Goal: Information Seeking & Learning: Learn about a topic

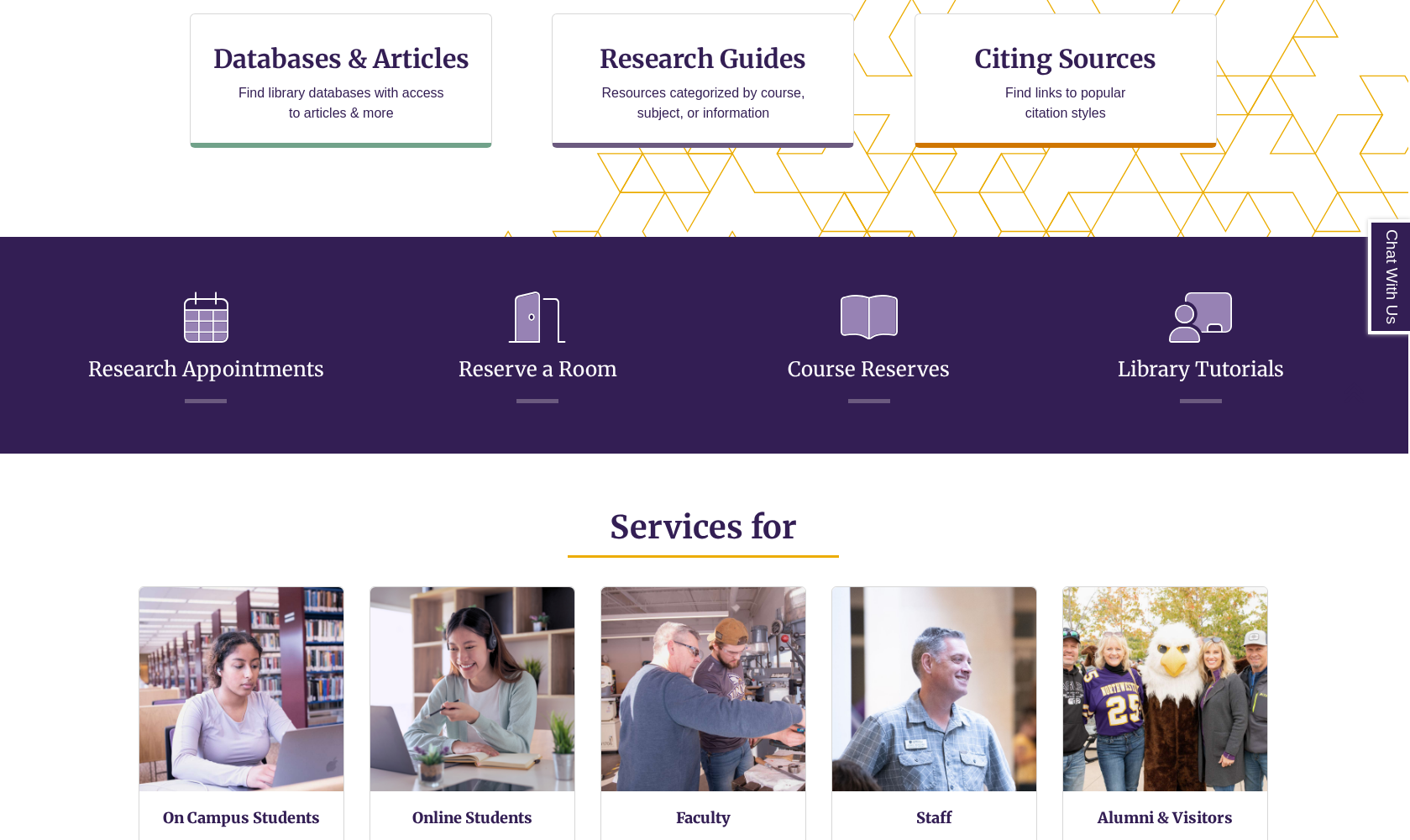
scroll to position [613, 2]
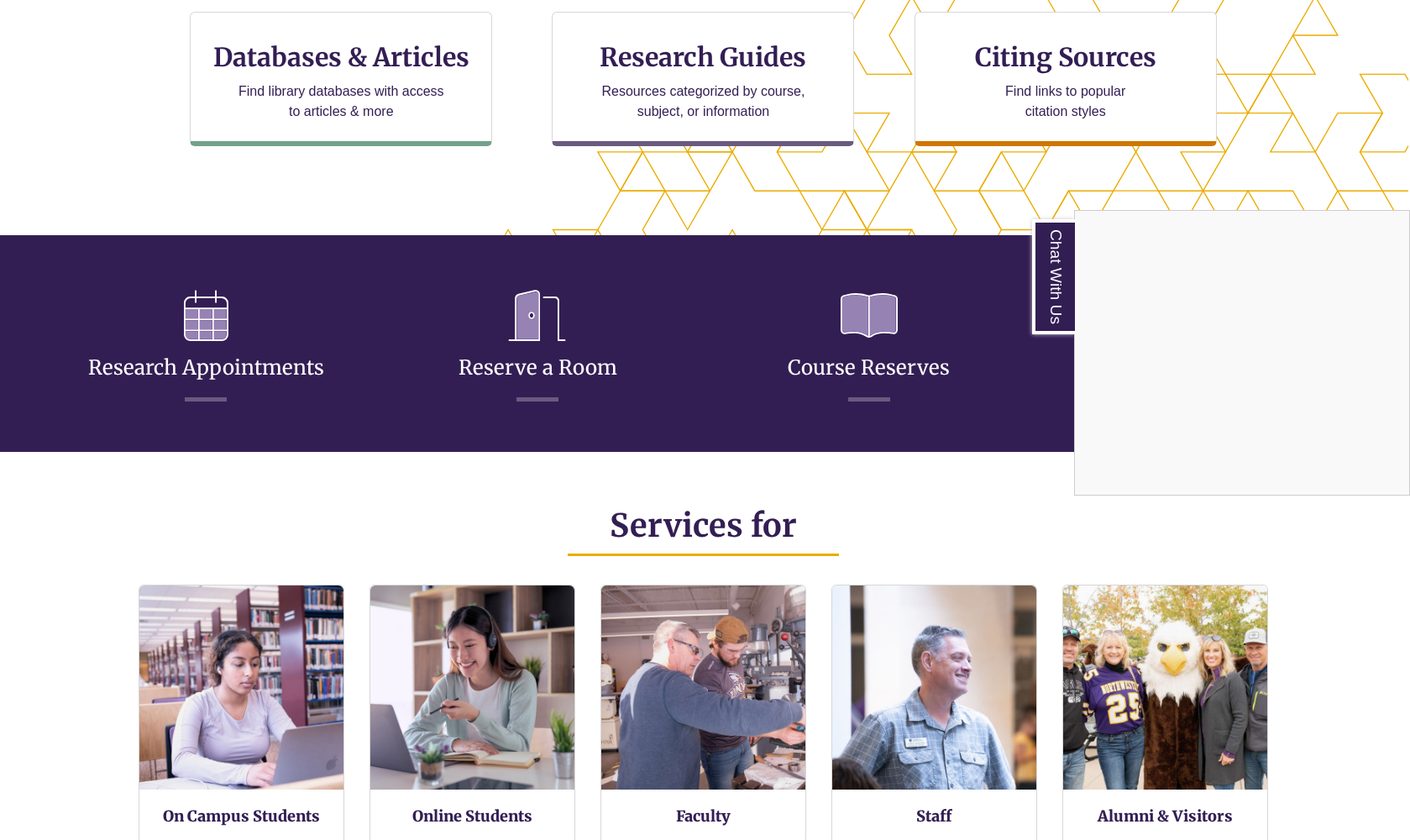
click at [218, 364] on div "Chat With Us" at bounding box center [705, 420] width 1410 height 840
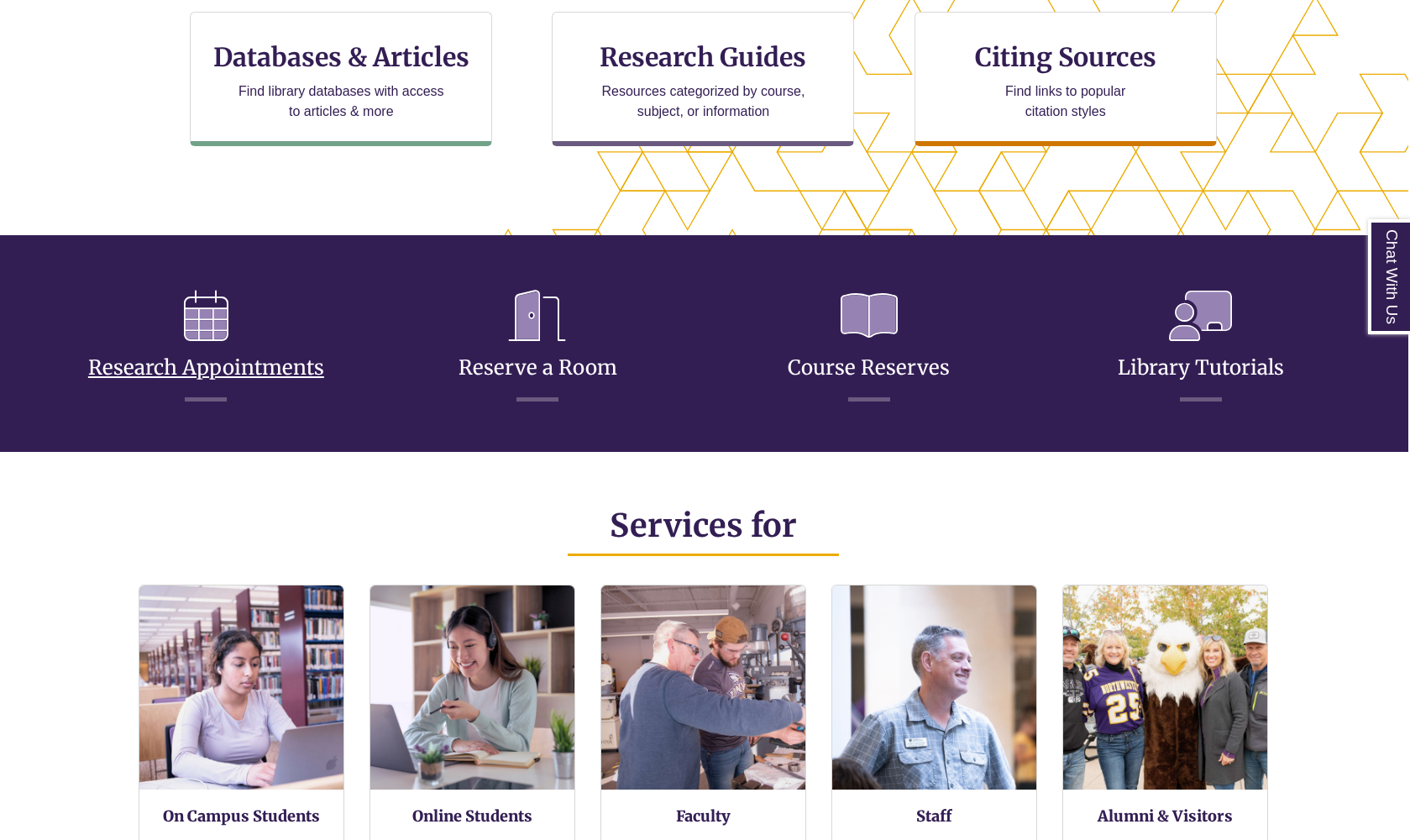
click at [210, 328] on icon at bounding box center [206, 315] width 72 height 77
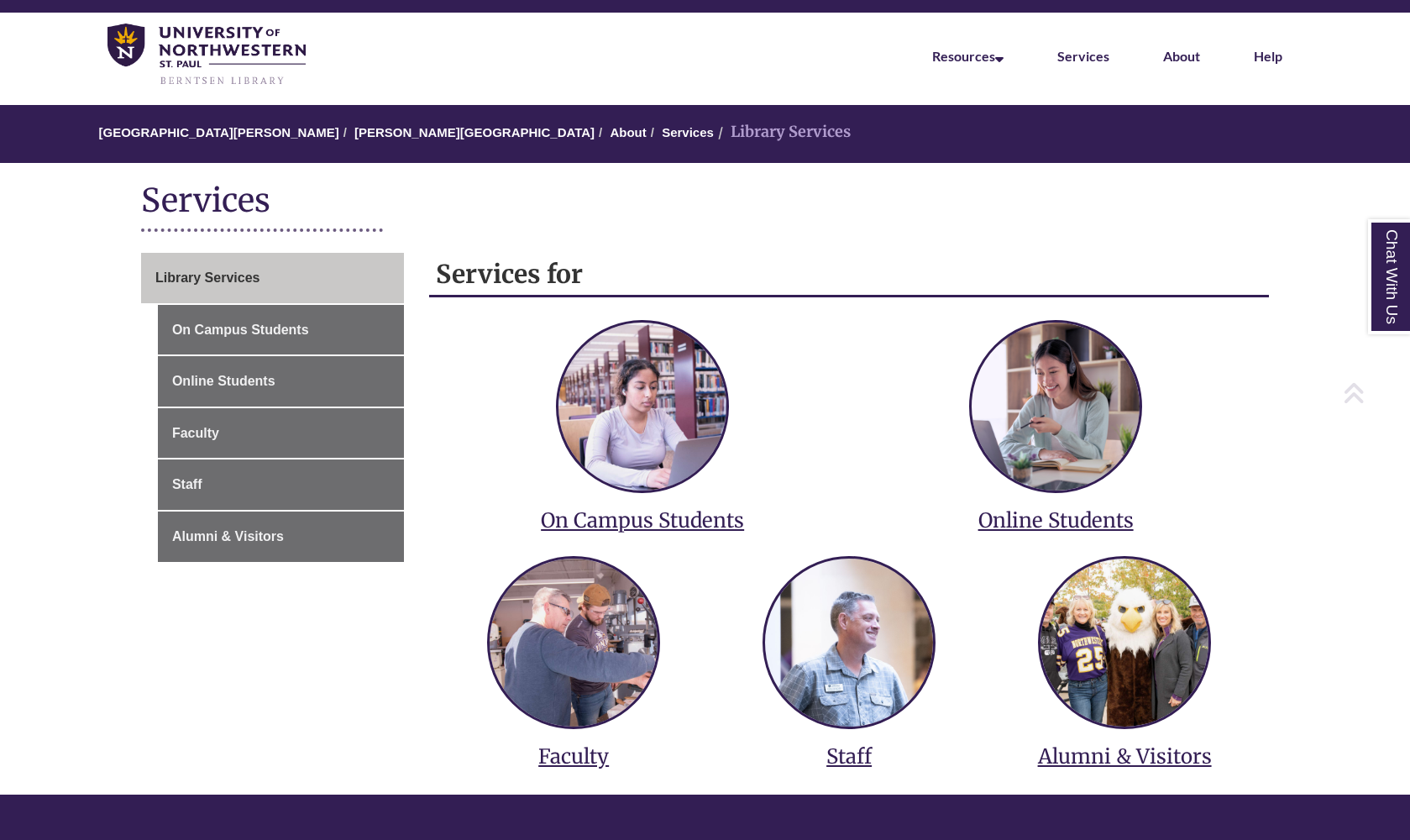
scroll to position [67, 0]
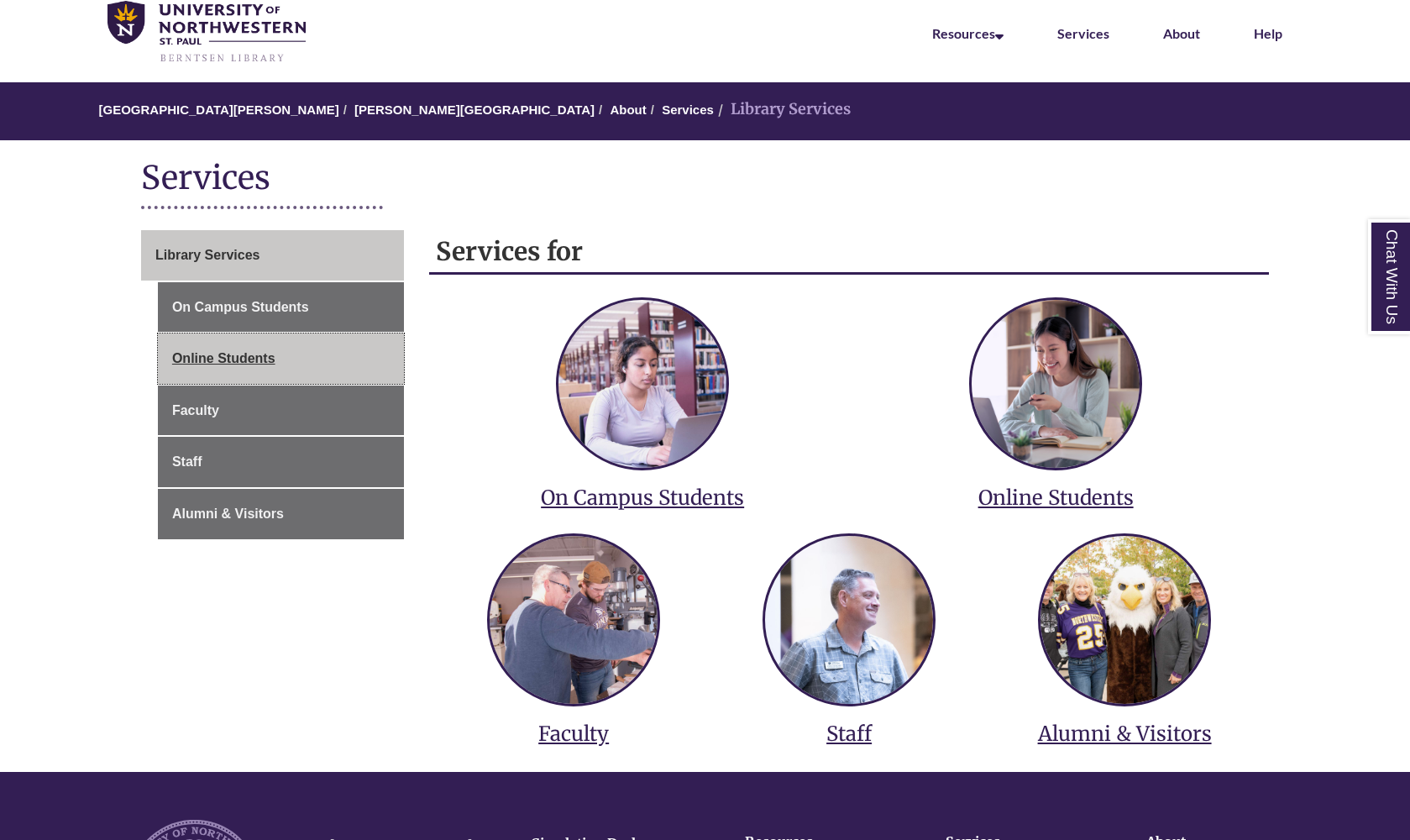
click at [242, 349] on link "Online Students" at bounding box center [281, 358] width 246 height 50
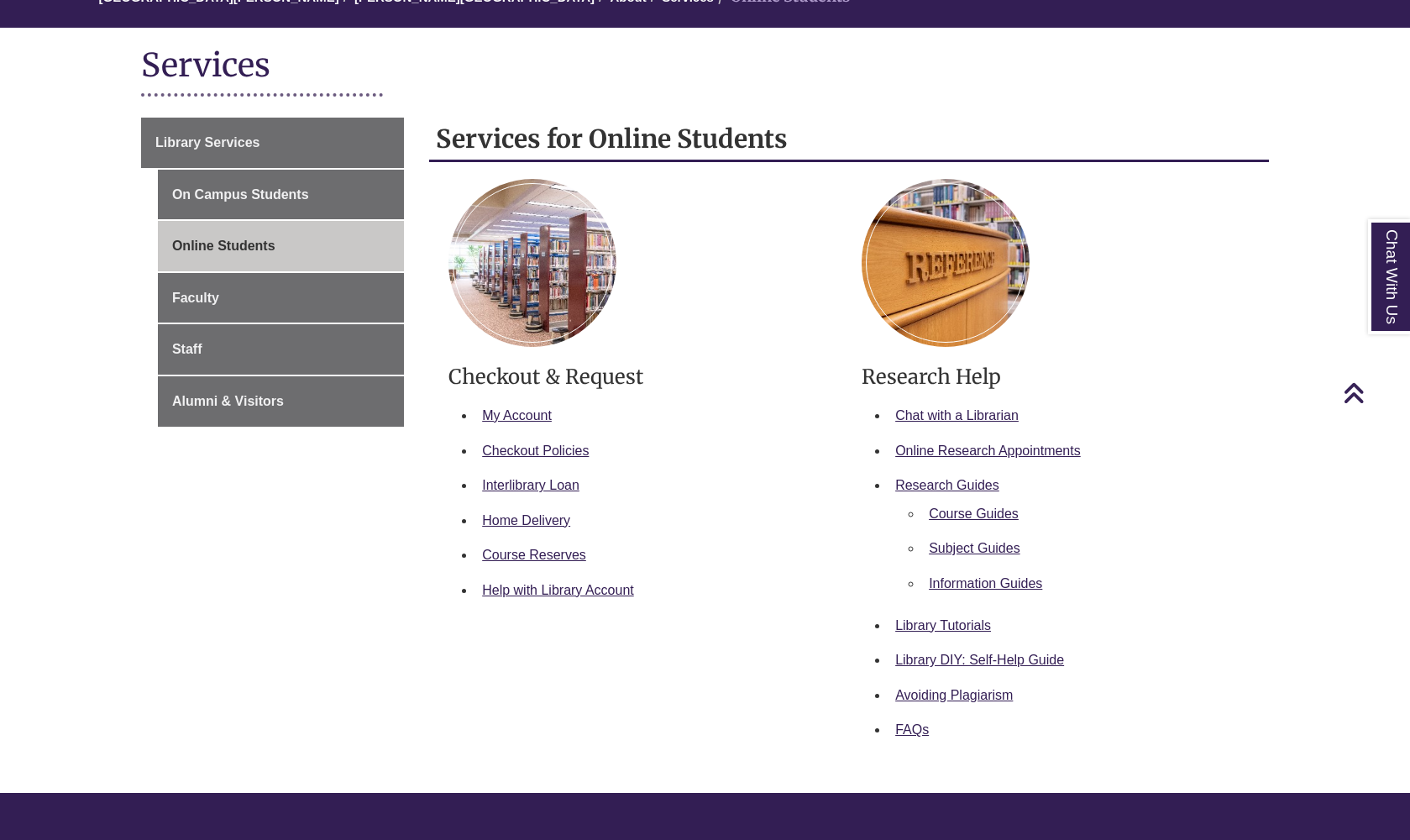
scroll to position [178, 0]
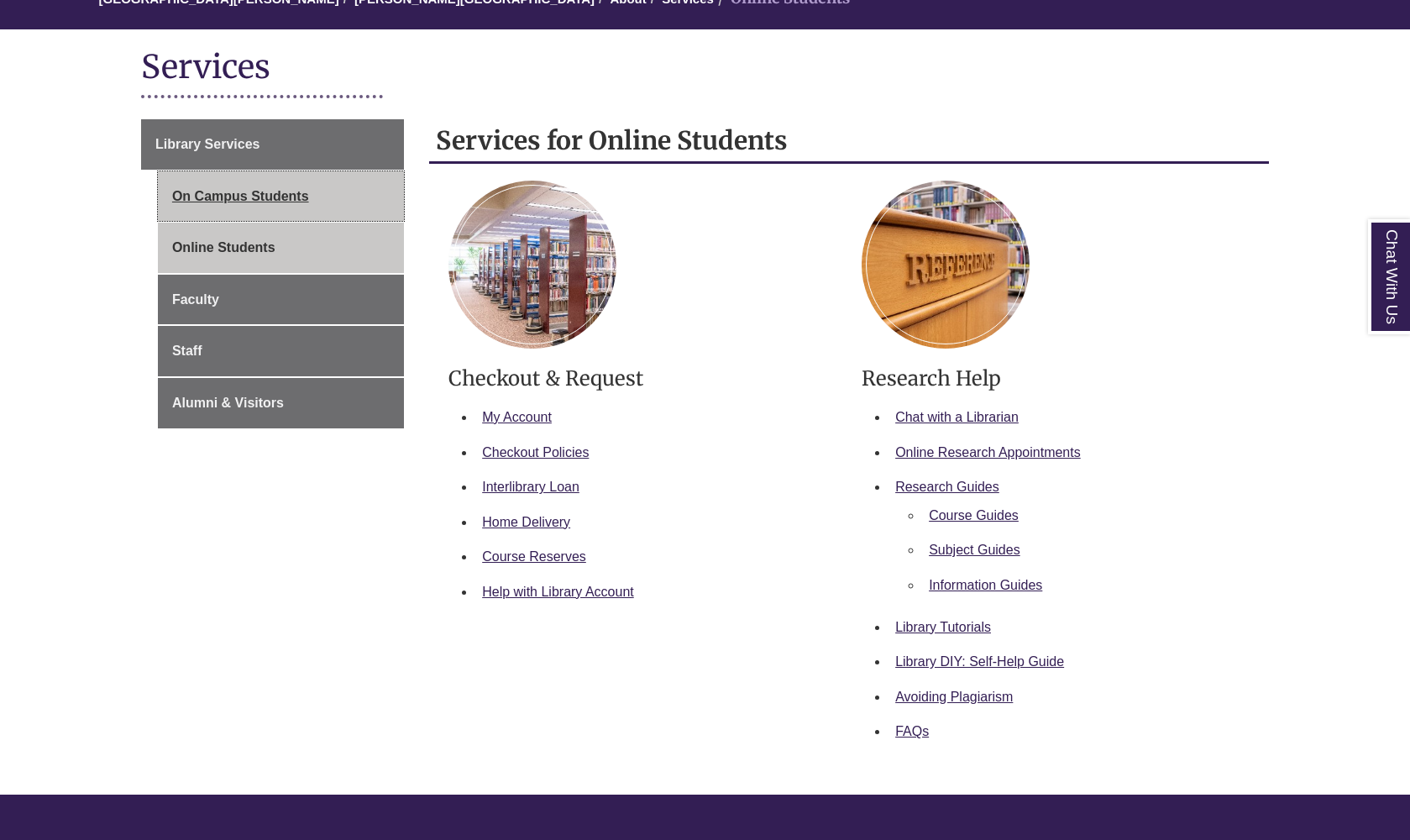
click at [307, 204] on link "On Campus Students" at bounding box center [281, 196] width 246 height 50
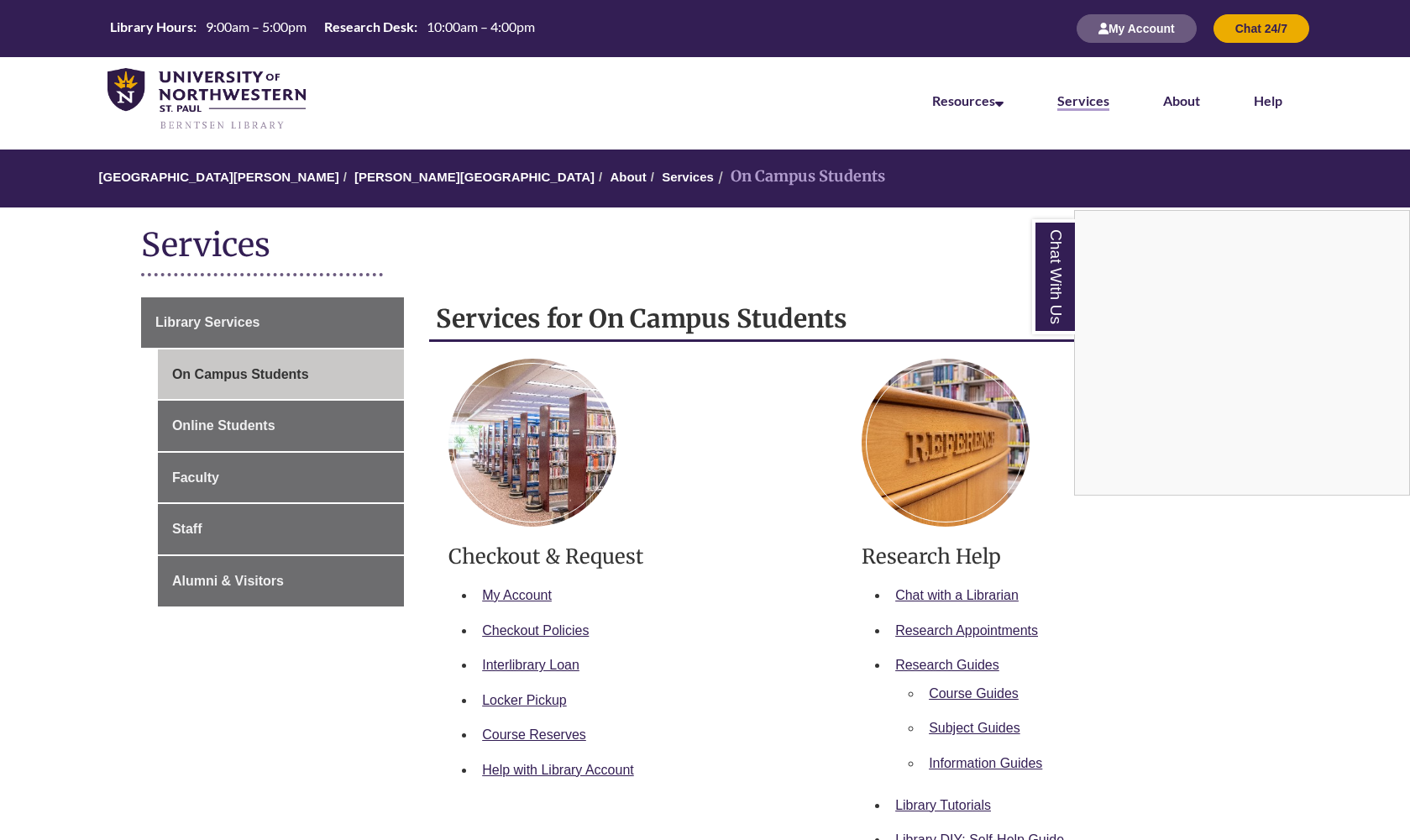
click at [1073, 103] on link "Services" at bounding box center [1083, 102] width 52 height 18
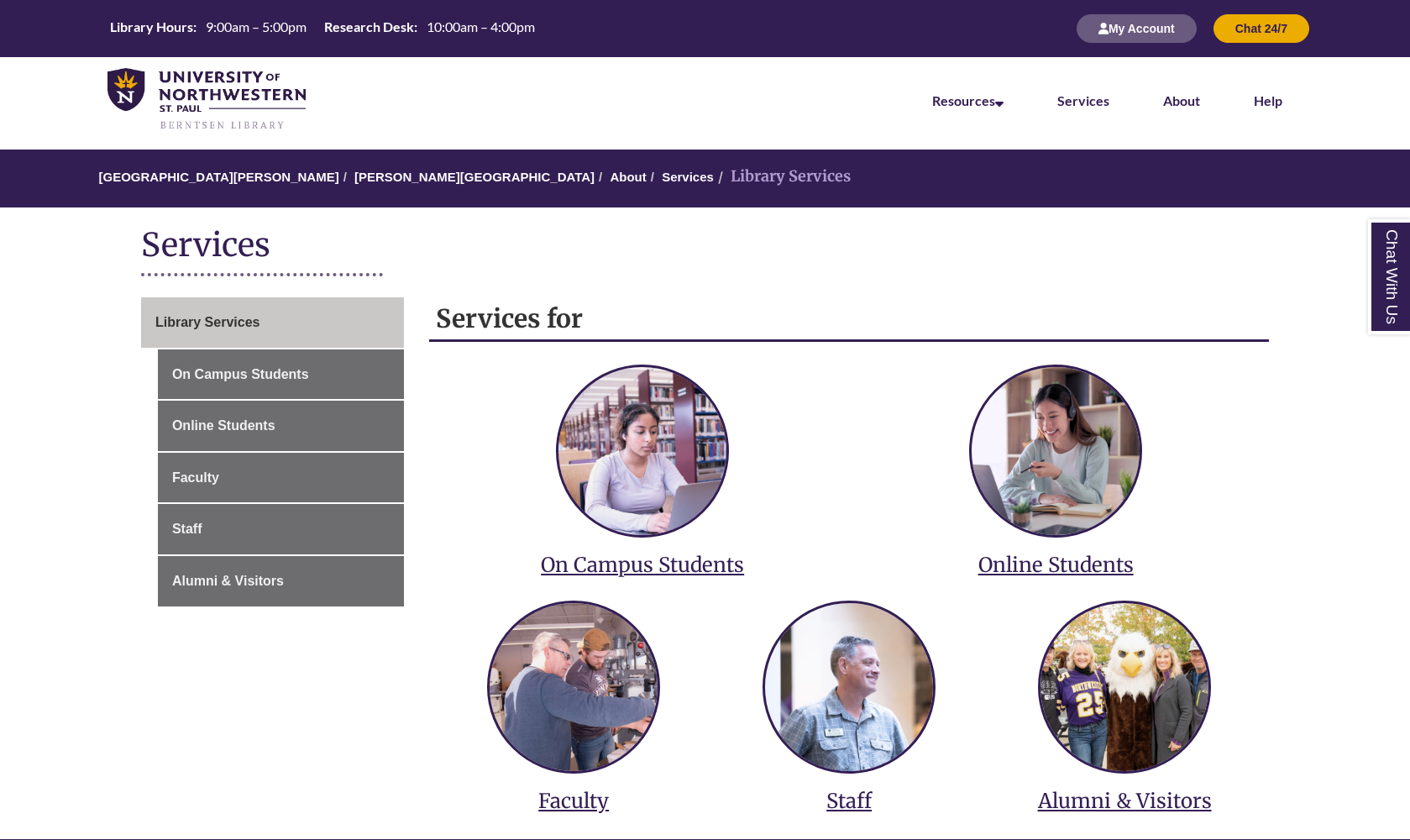
click at [1404, 280] on link "Chat With Us" at bounding box center [1389, 276] width 43 height 115
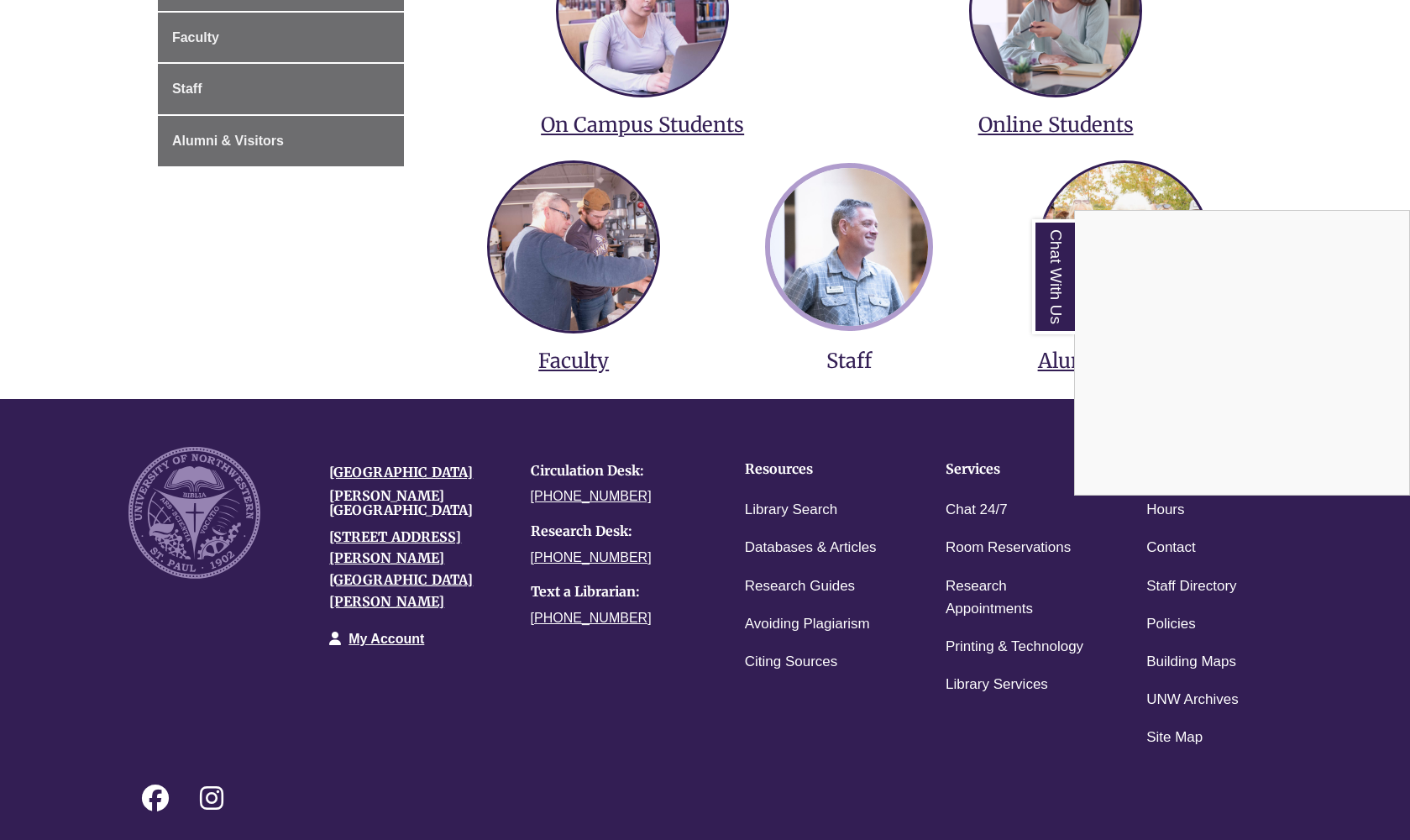
scroll to position [432, 0]
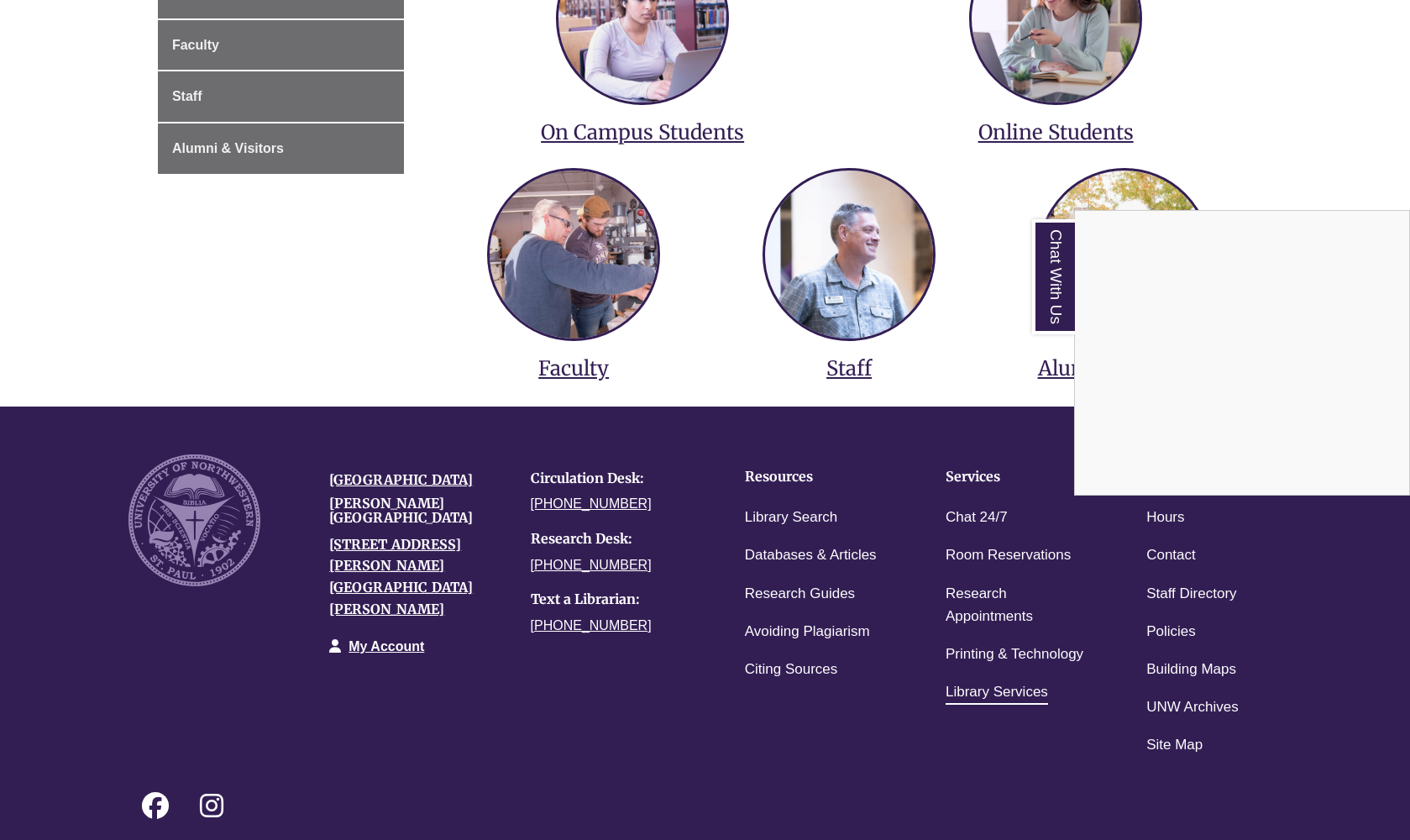
click at [990, 692] on link "Library Services" at bounding box center [997, 692] width 103 height 25
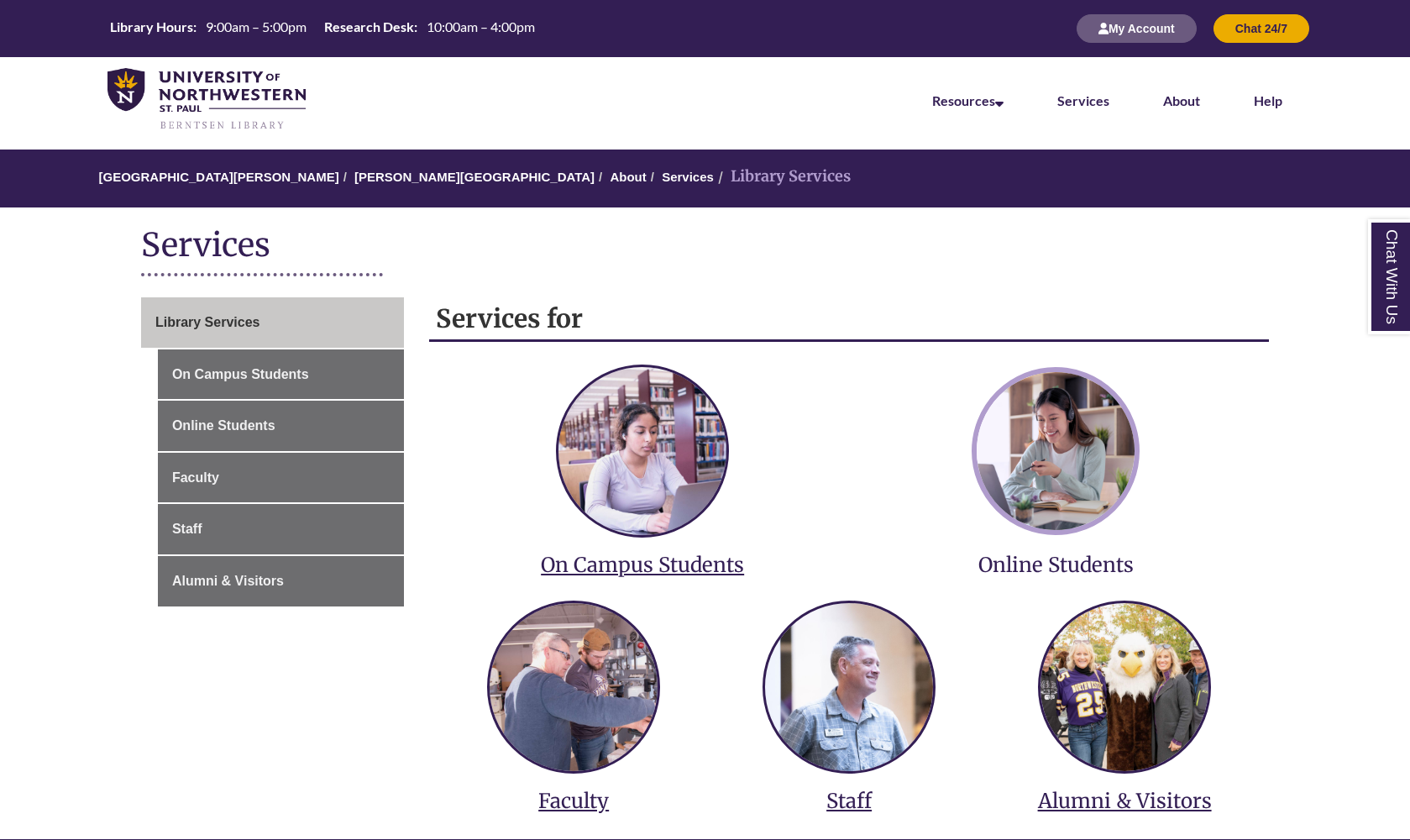
click at [1069, 495] on img at bounding box center [1055, 450] width 168 height 168
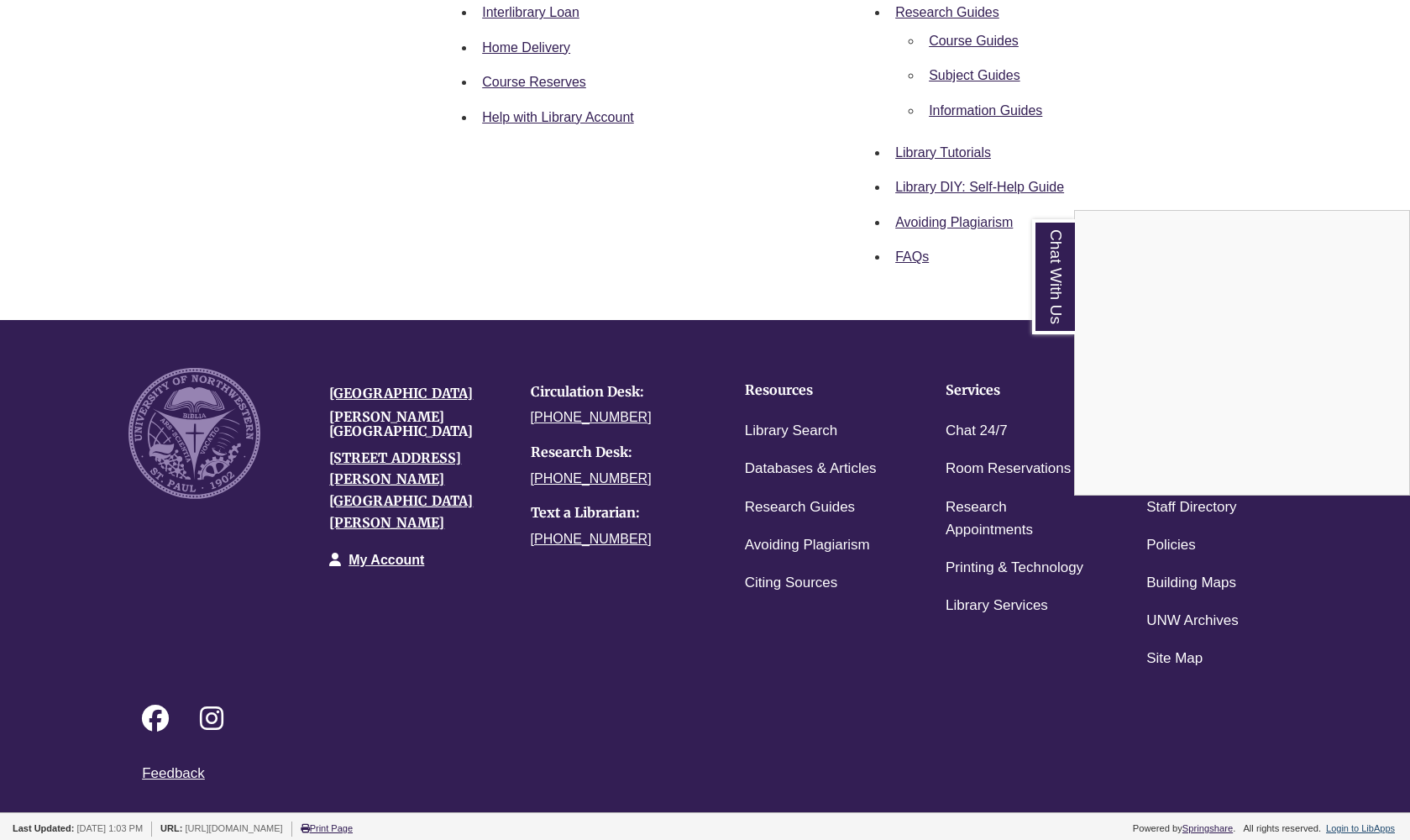
scroll to position [652, 0]
click at [933, 220] on div "Chat With Us" at bounding box center [705, 420] width 1410 height 840
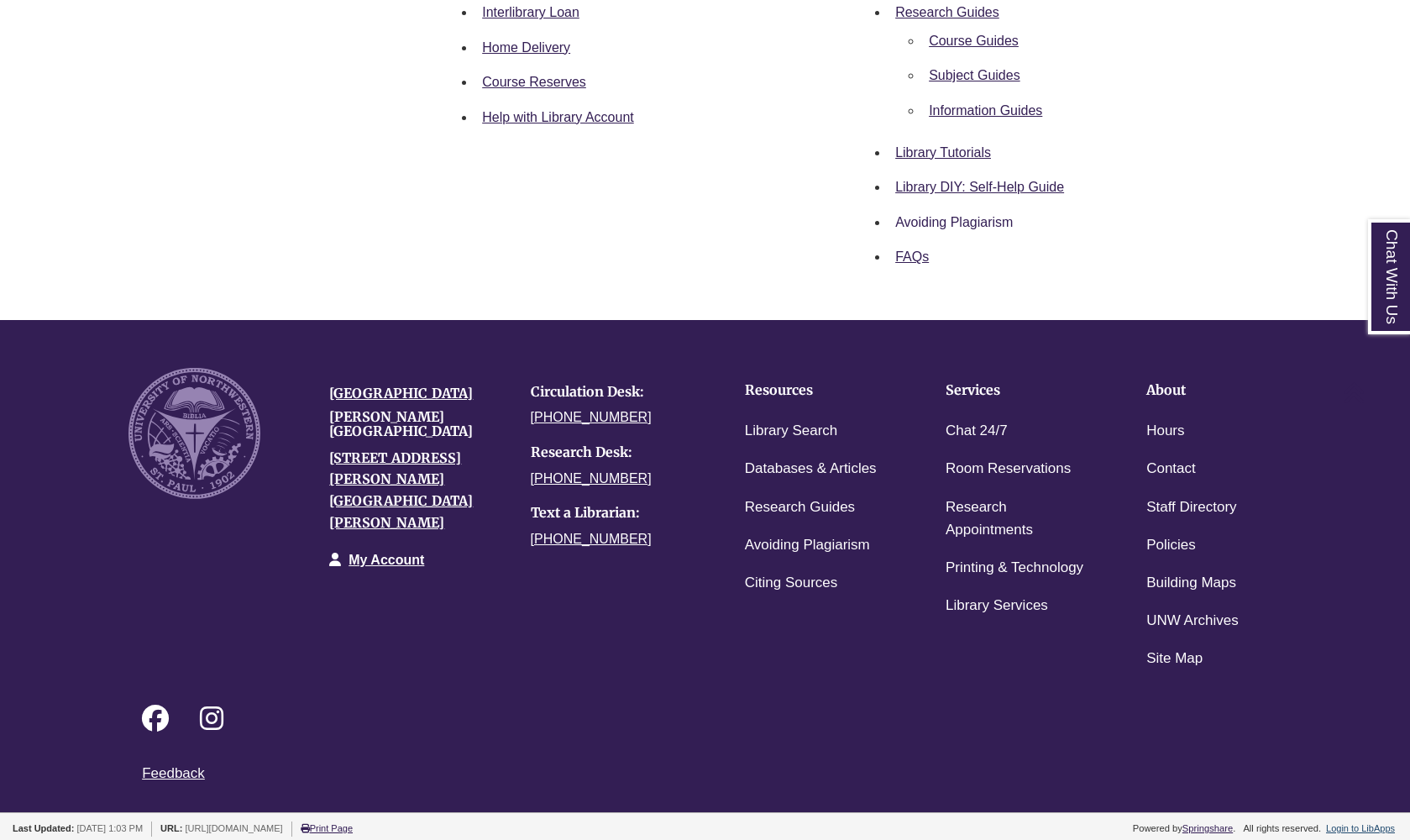
click at [960, 216] on link "Avoiding Plagiarism" at bounding box center [954, 222] width 117 height 15
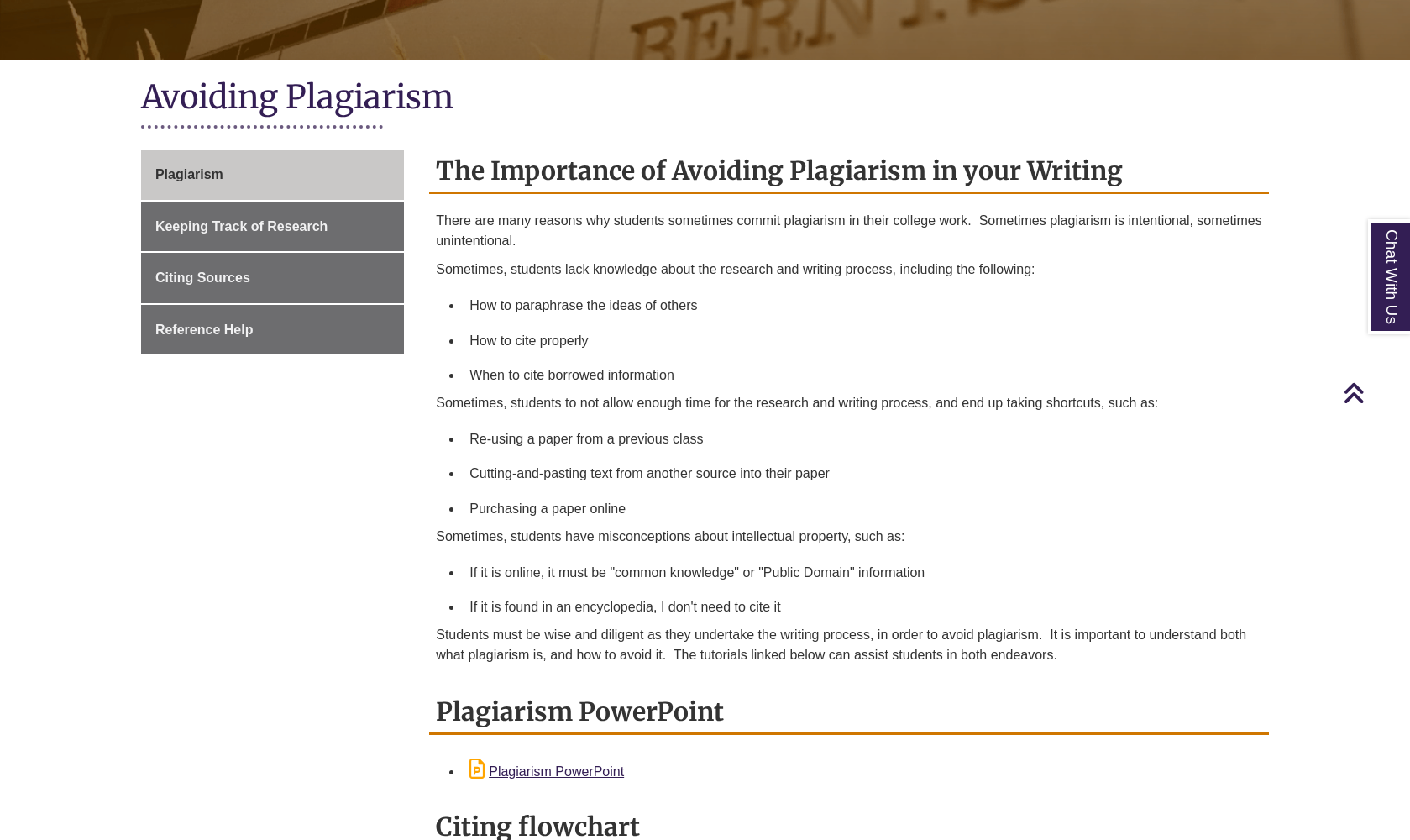
scroll to position [355, 0]
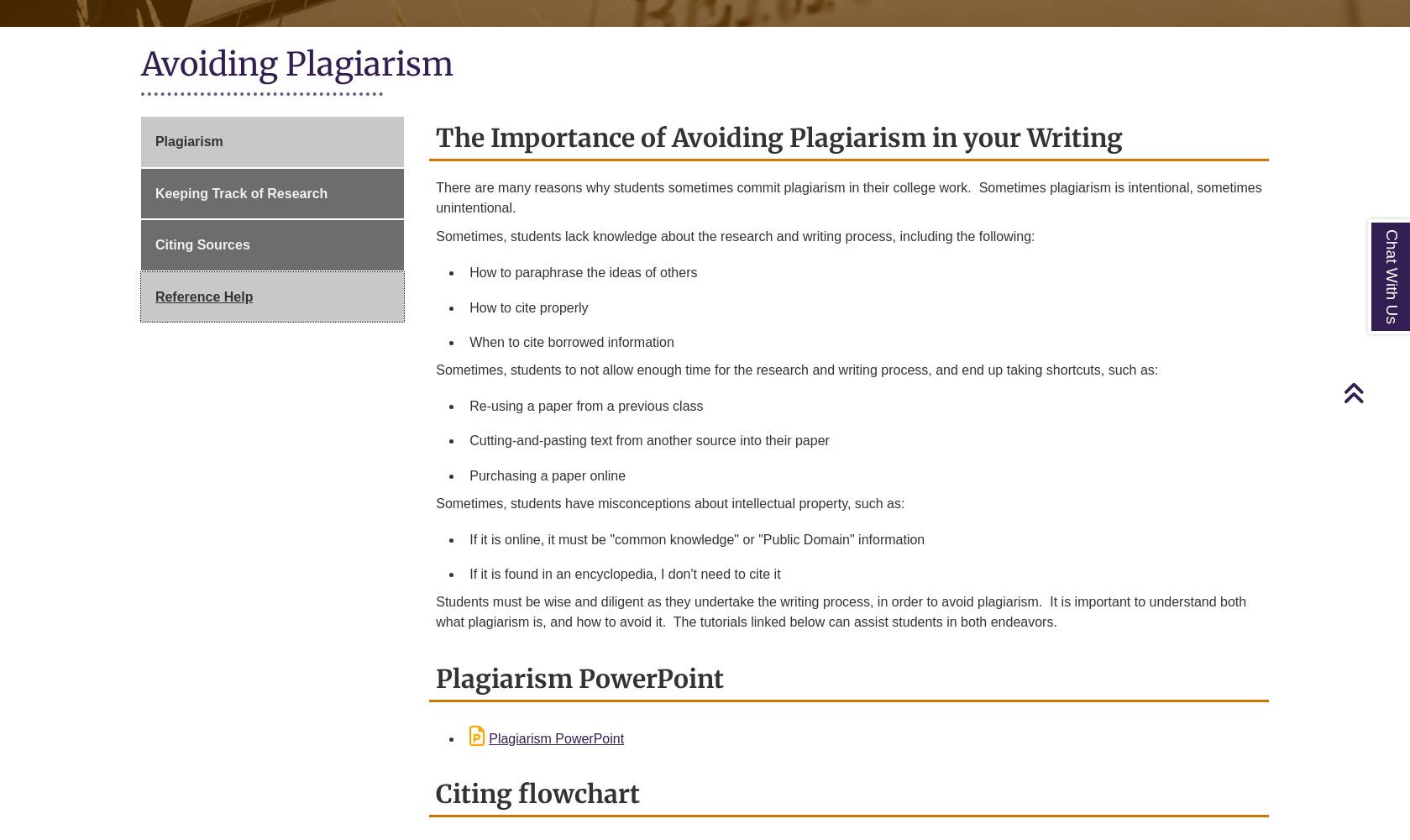
click at [206, 304] on link "Reference Help" at bounding box center [272, 297] width 263 height 50
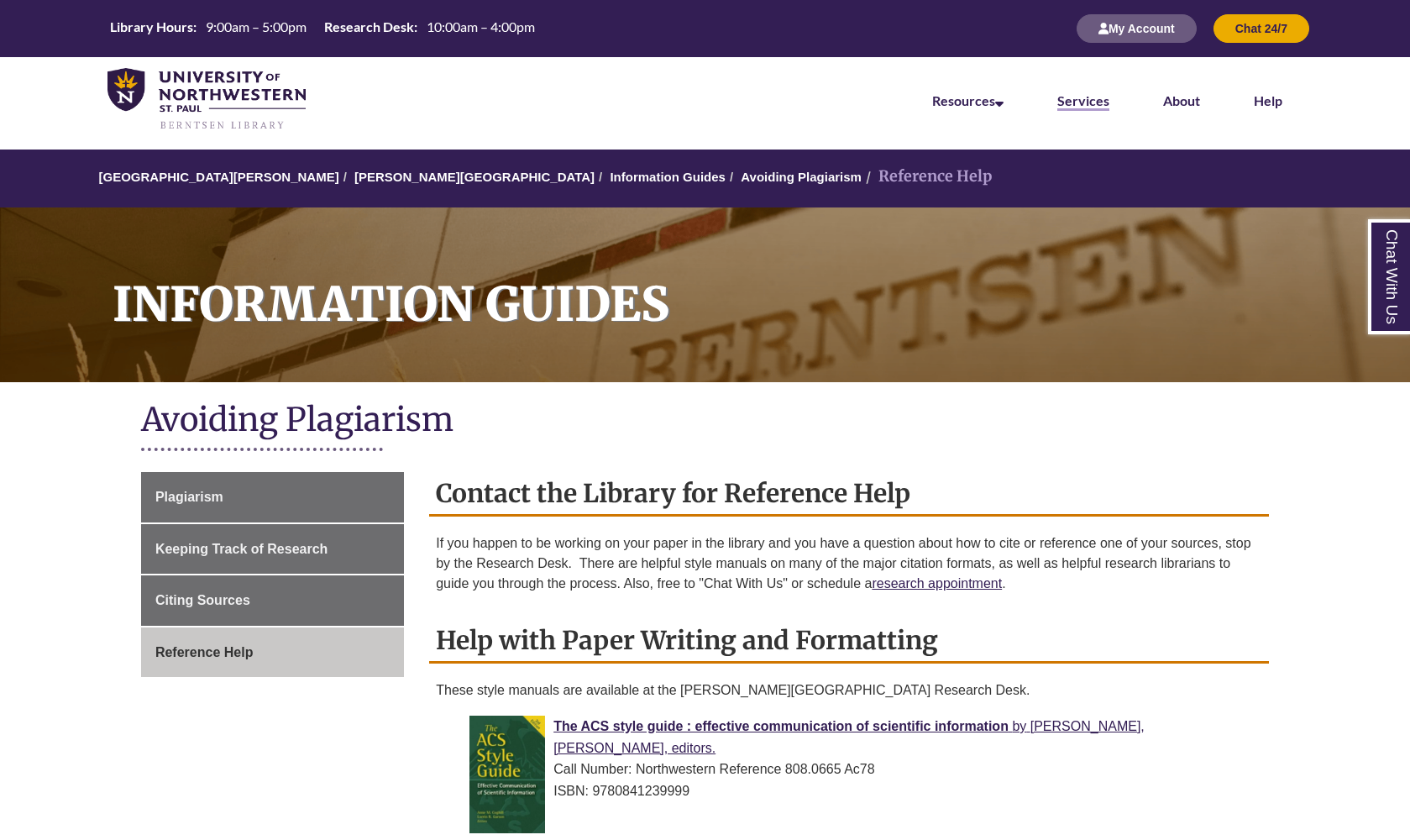
click at [1084, 106] on link "Services" at bounding box center [1083, 102] width 52 height 18
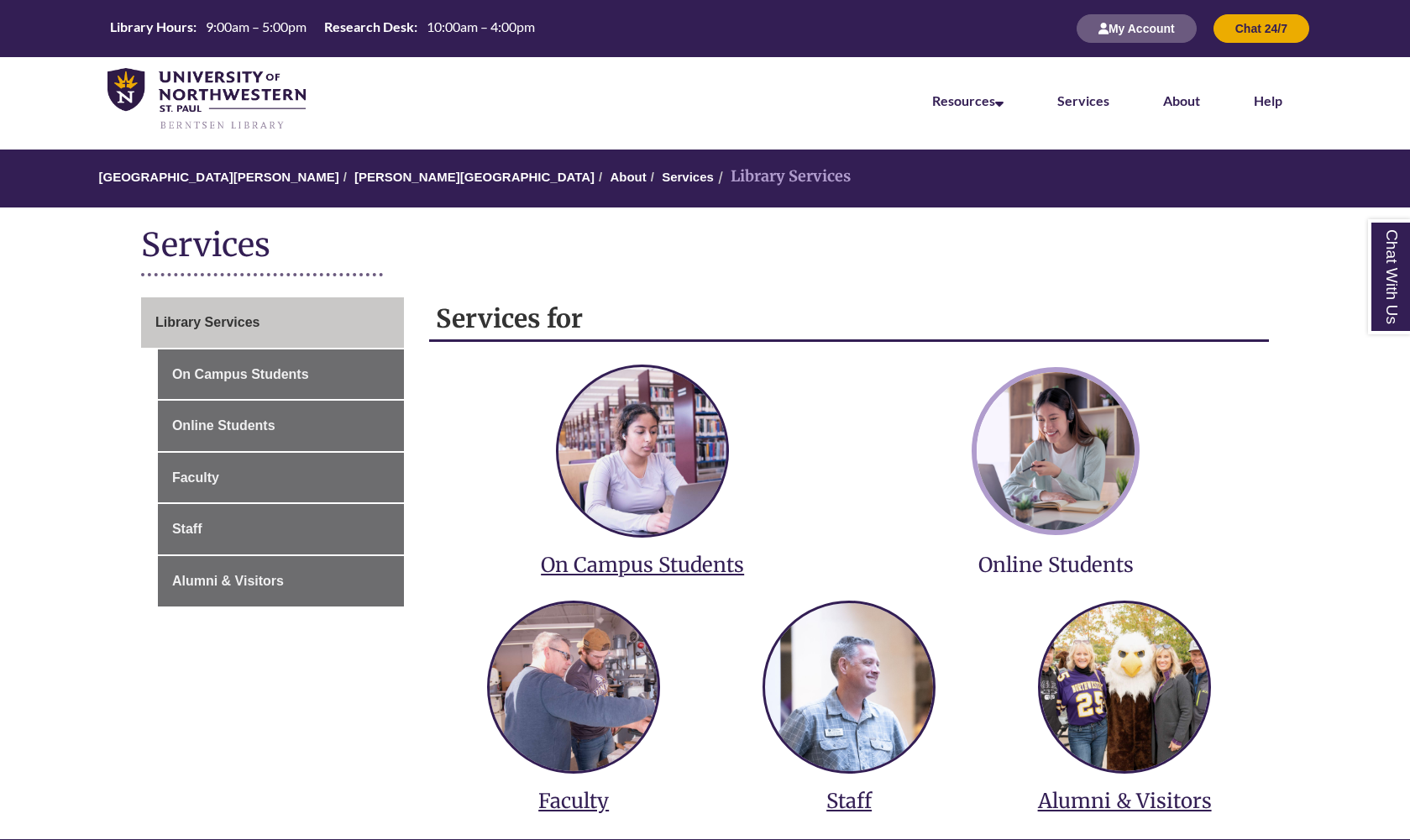
click at [1081, 470] on img at bounding box center [1055, 450] width 168 height 168
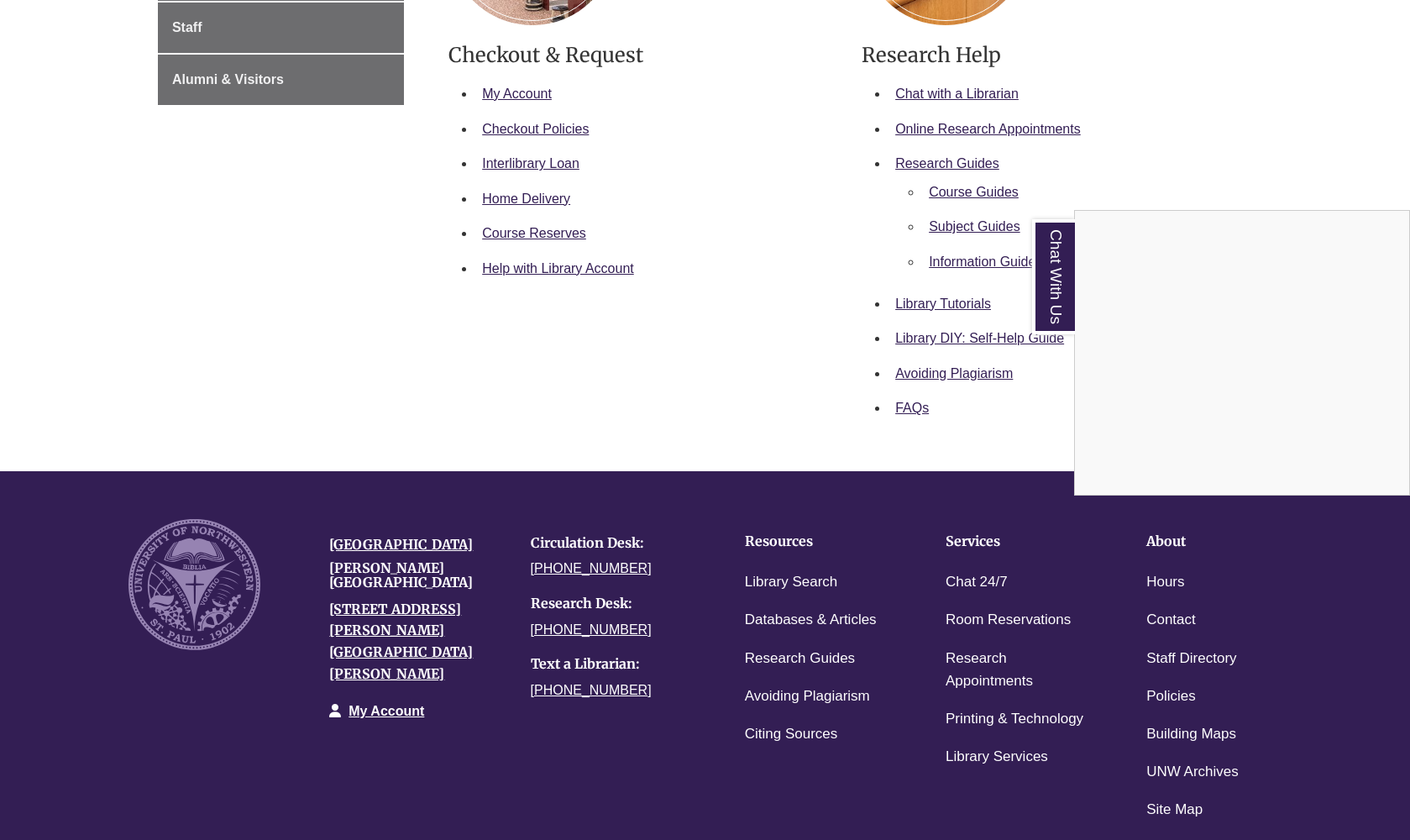
scroll to position [510, 0]
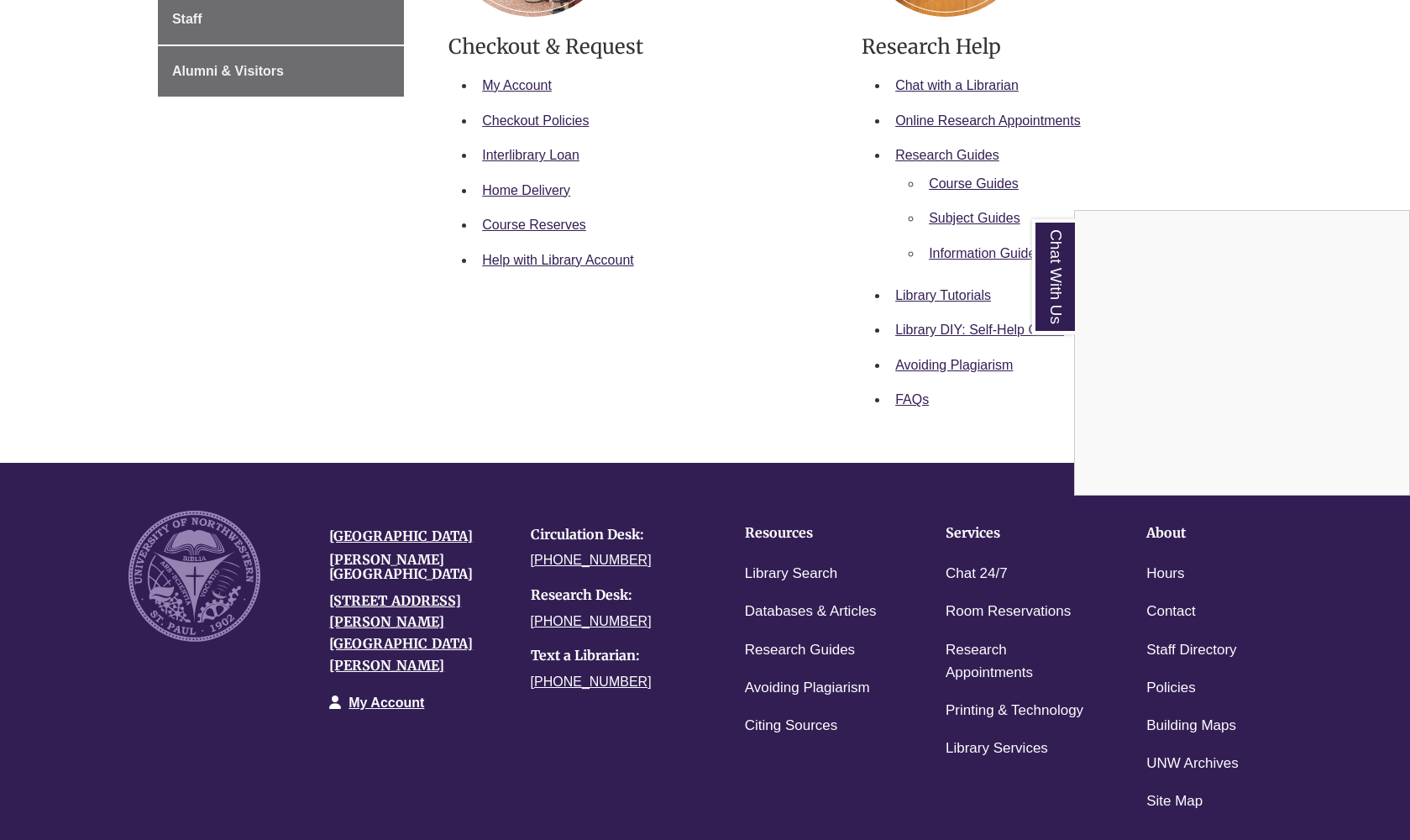
click at [1169, 793] on div "Chat With Us" at bounding box center [705, 420] width 1410 height 840
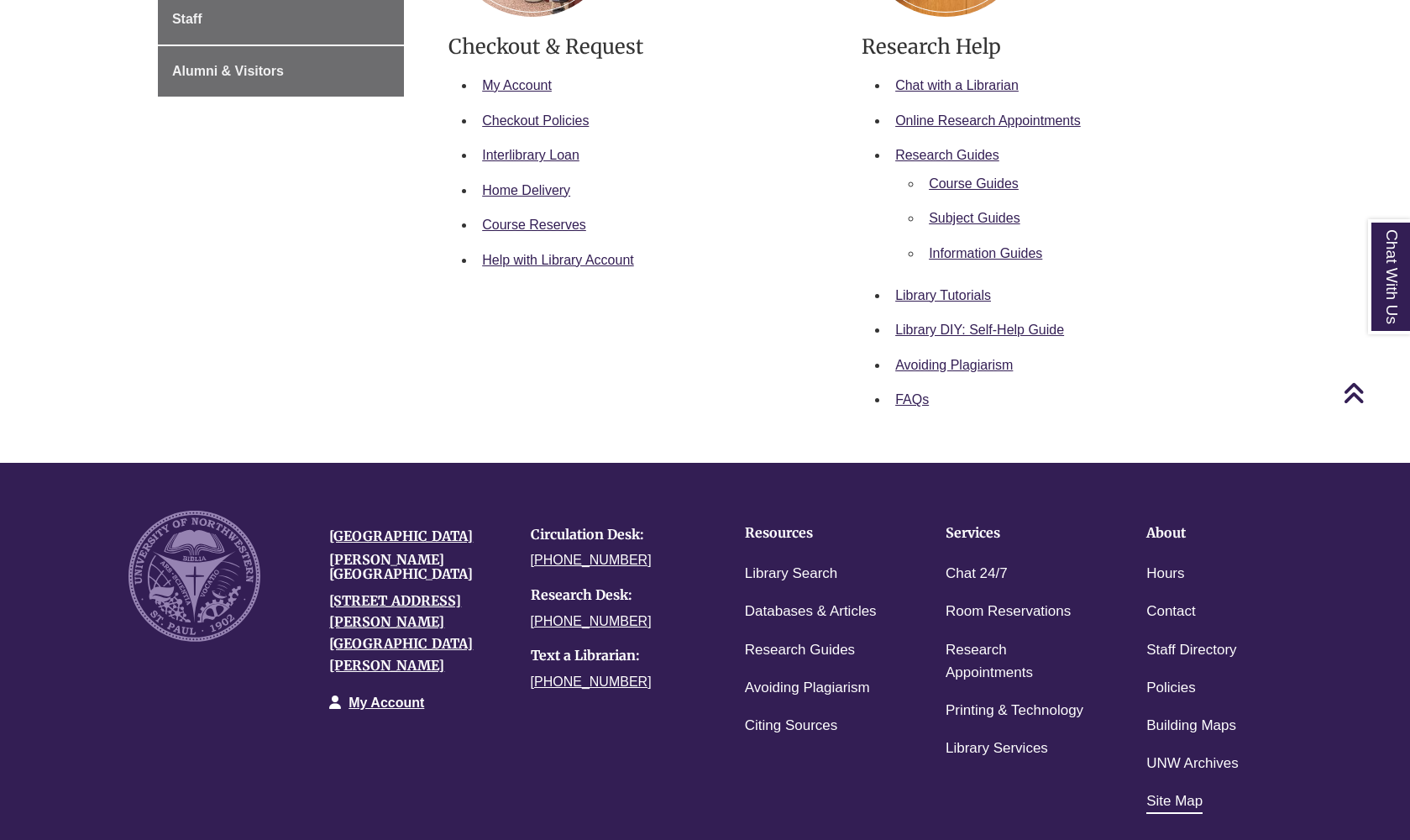
click at [1182, 795] on link "Site Map" at bounding box center [1174, 801] width 56 height 25
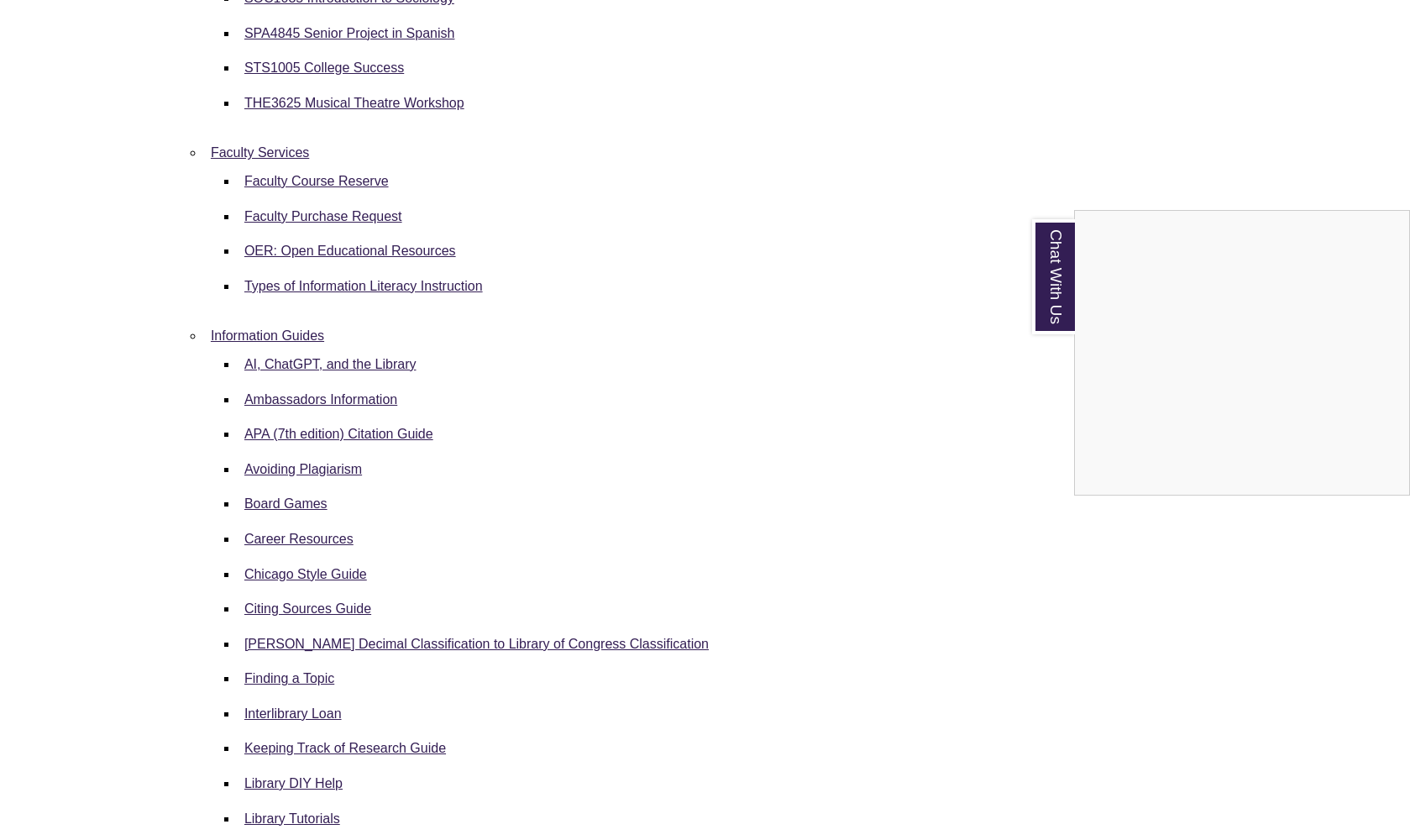
scroll to position [2207, 0]
click at [367, 402] on div "Chat With Us" at bounding box center [705, 420] width 1410 height 840
click at [259, 427] on link "APA (7th edition) Citation Guide" at bounding box center [339, 435] width 189 height 15
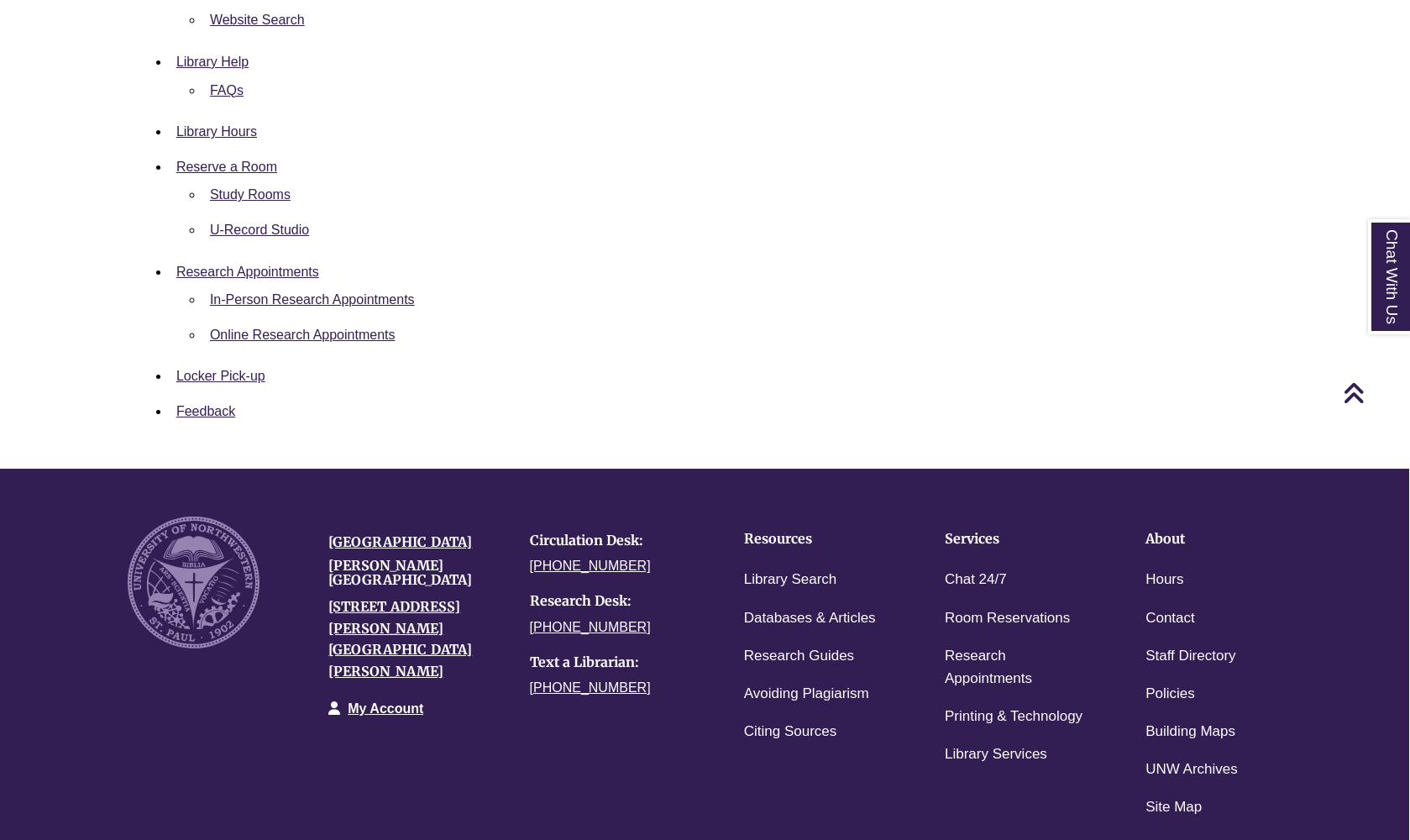
scroll to position [4422, 1]
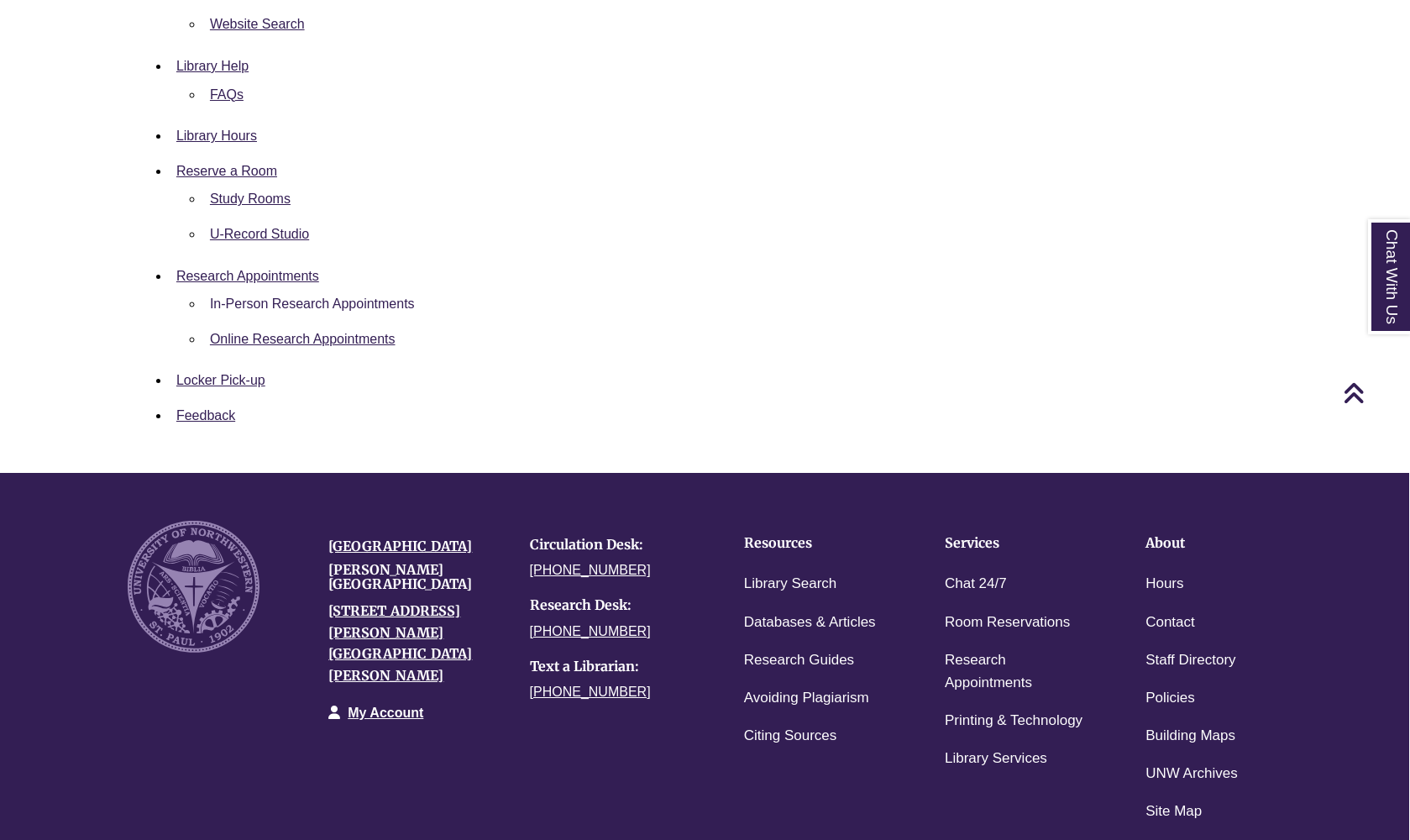
click at [363, 296] on link "In-Person Research Appointments" at bounding box center [312, 304] width 205 height 15
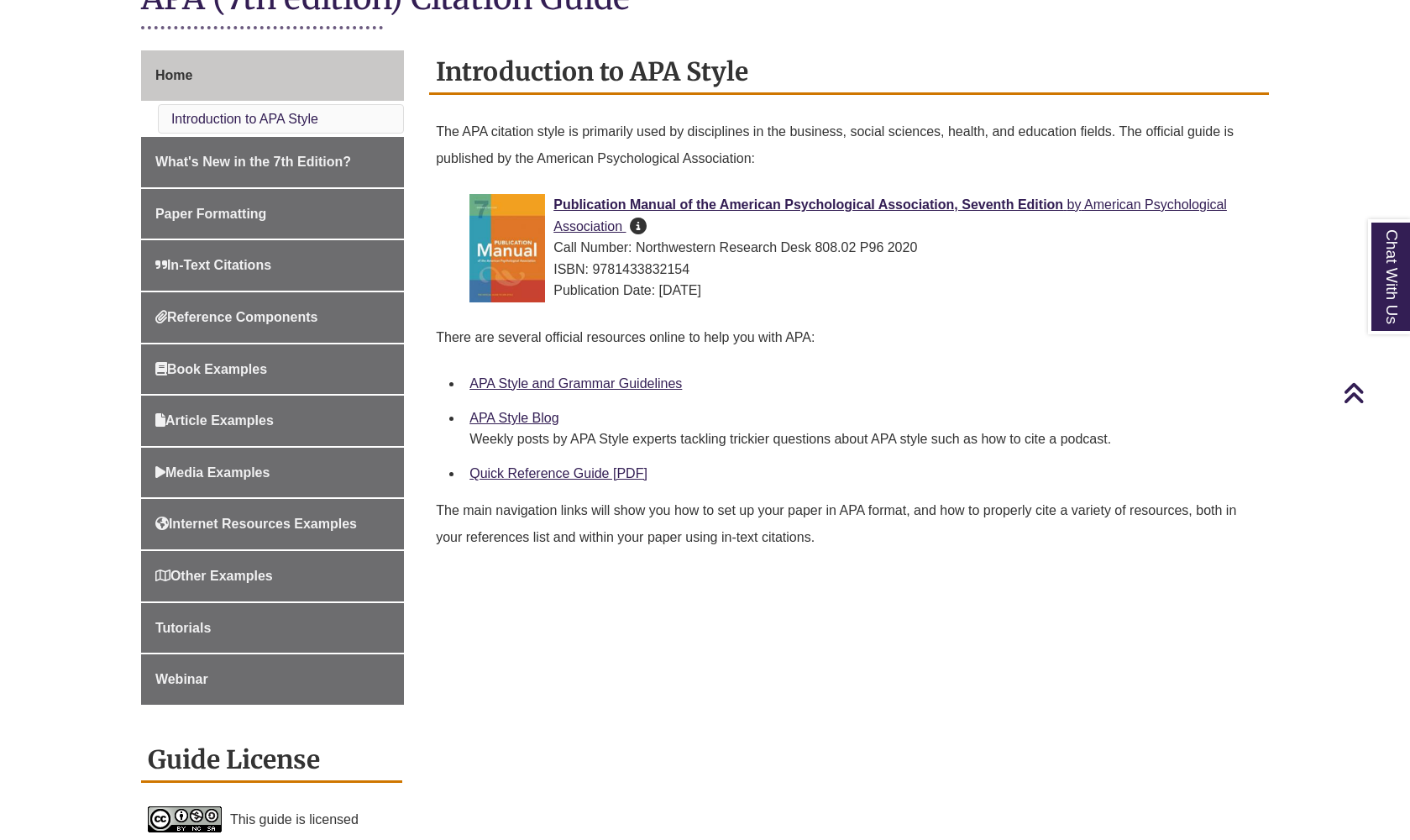
scroll to position [426, 0]
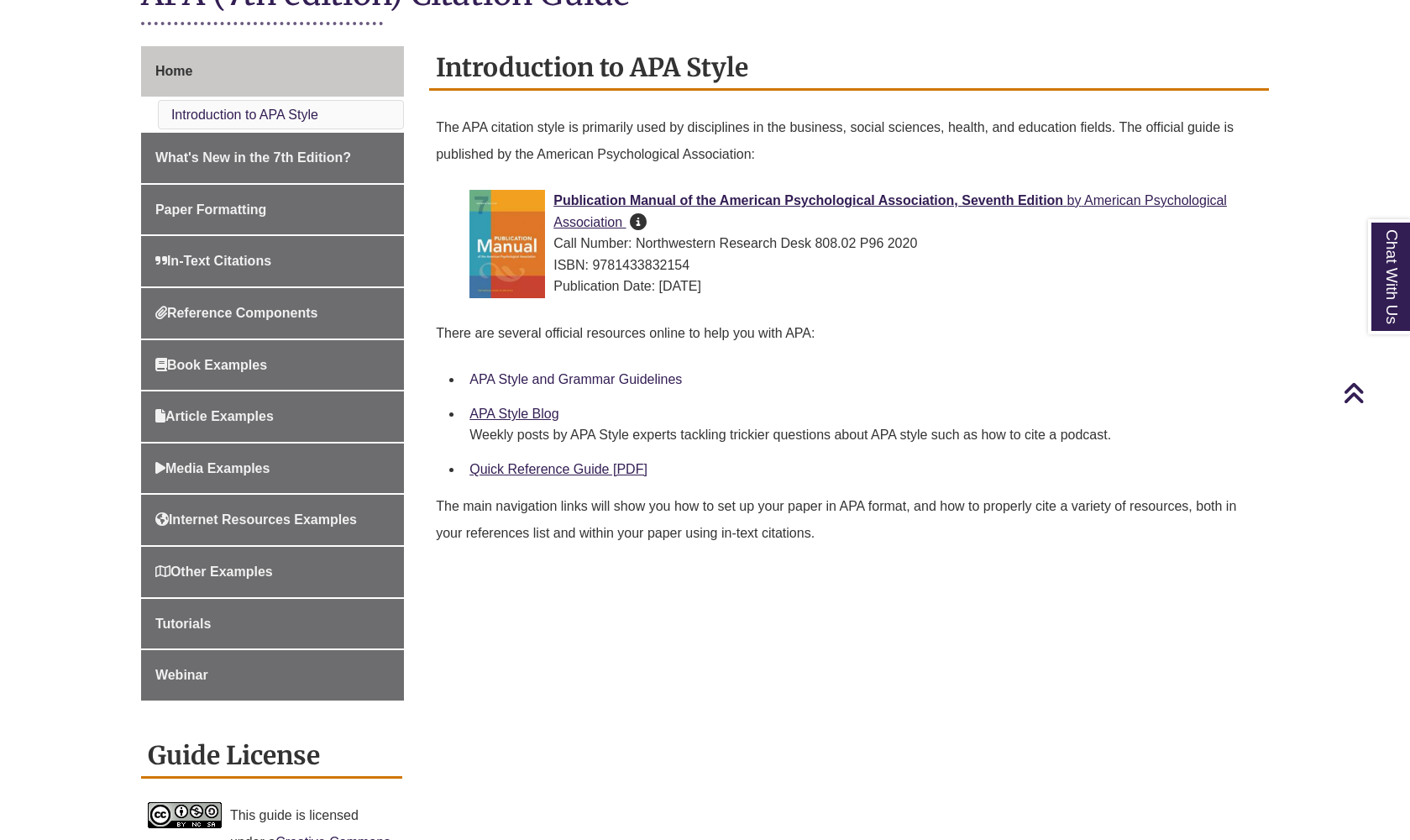
click at [604, 373] on link "APA Style and Grammar Guidelines" at bounding box center [576, 380] width 213 height 15
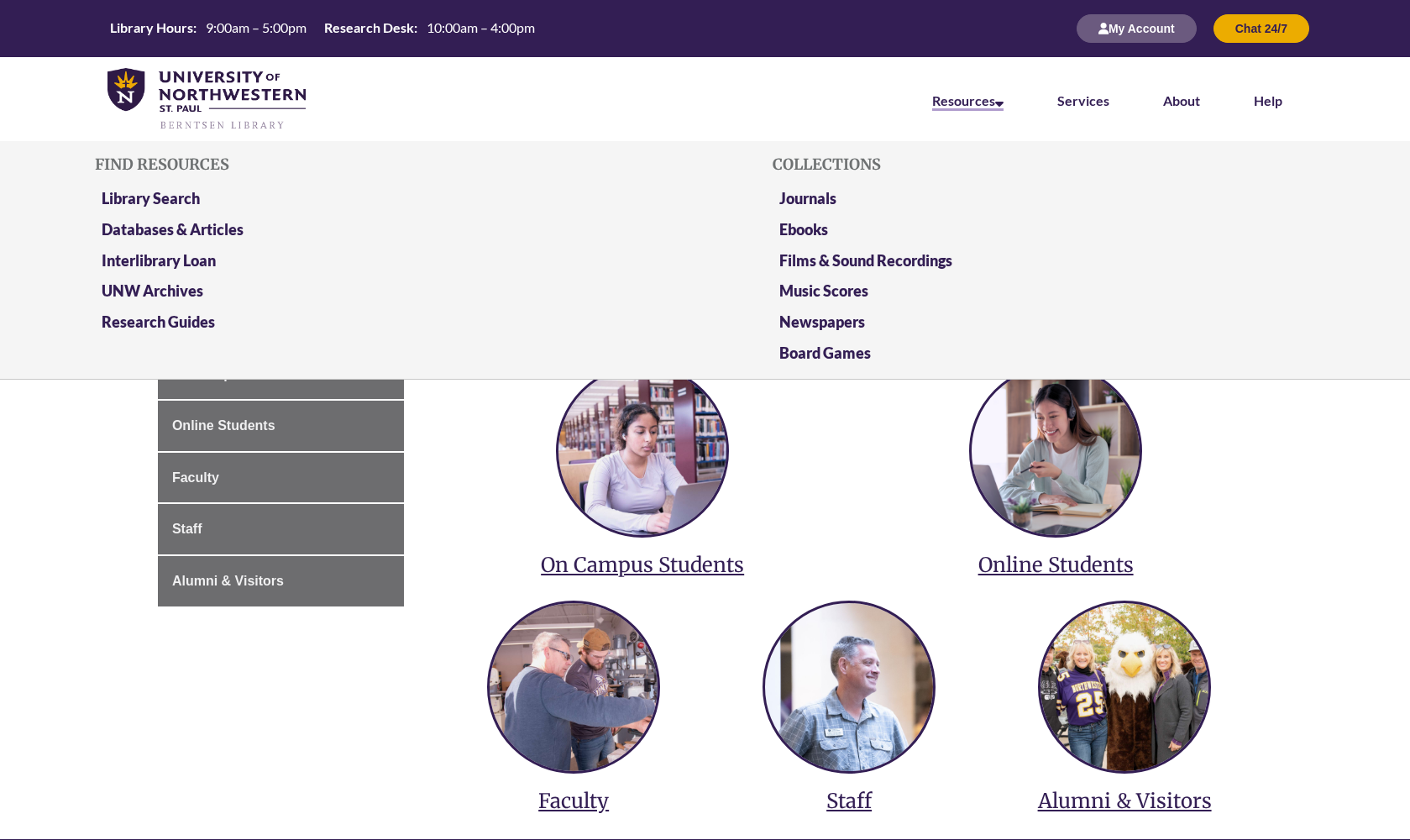
click at [988, 101] on link "Resources" at bounding box center [968, 102] width 72 height 18
click at [961, 104] on link "Resources" at bounding box center [968, 102] width 72 height 18
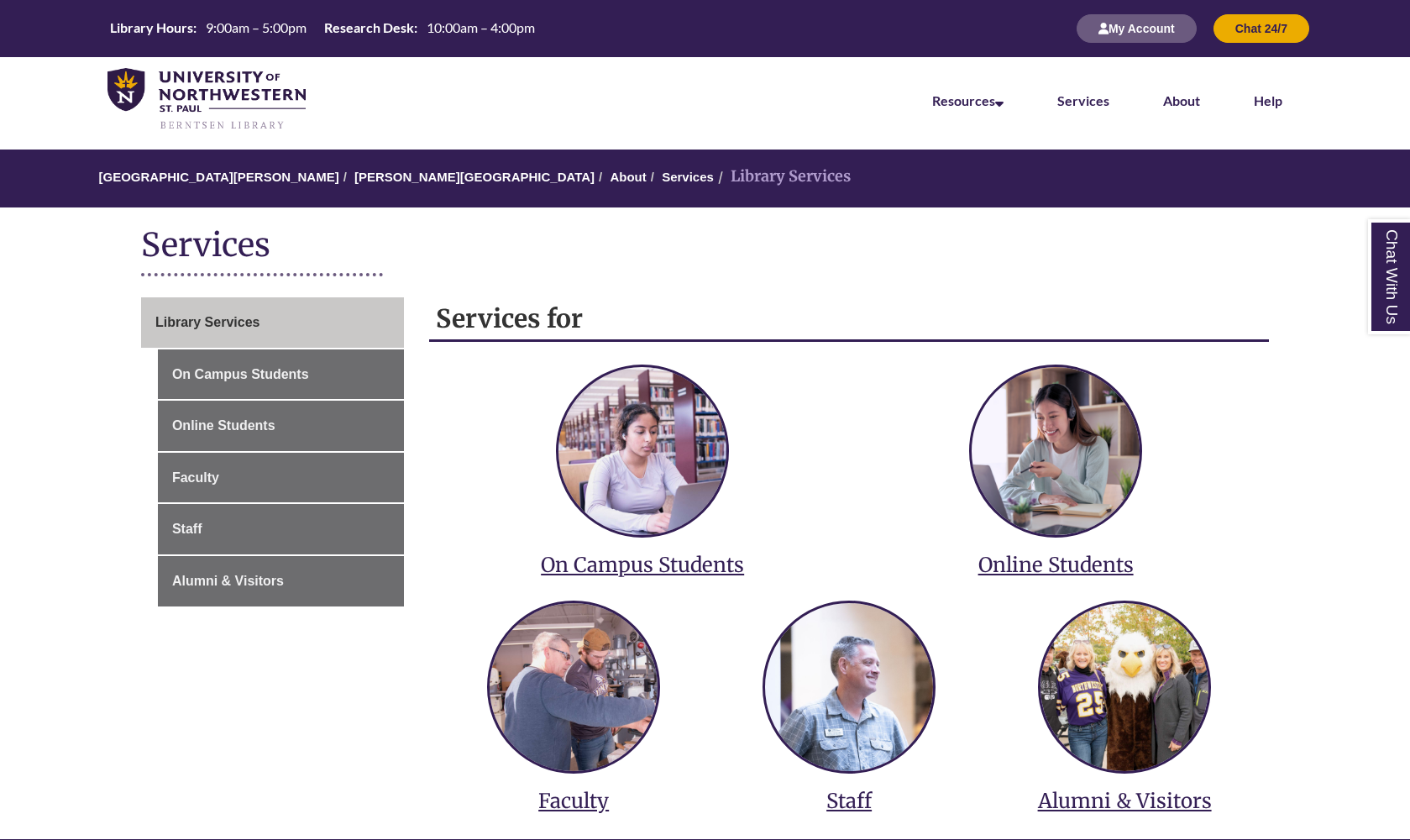
click at [800, 89] on nav "Resources Find Resources Library Search Databases & Articles Interlibrary Loan …" at bounding box center [705, 99] width 1410 height 84
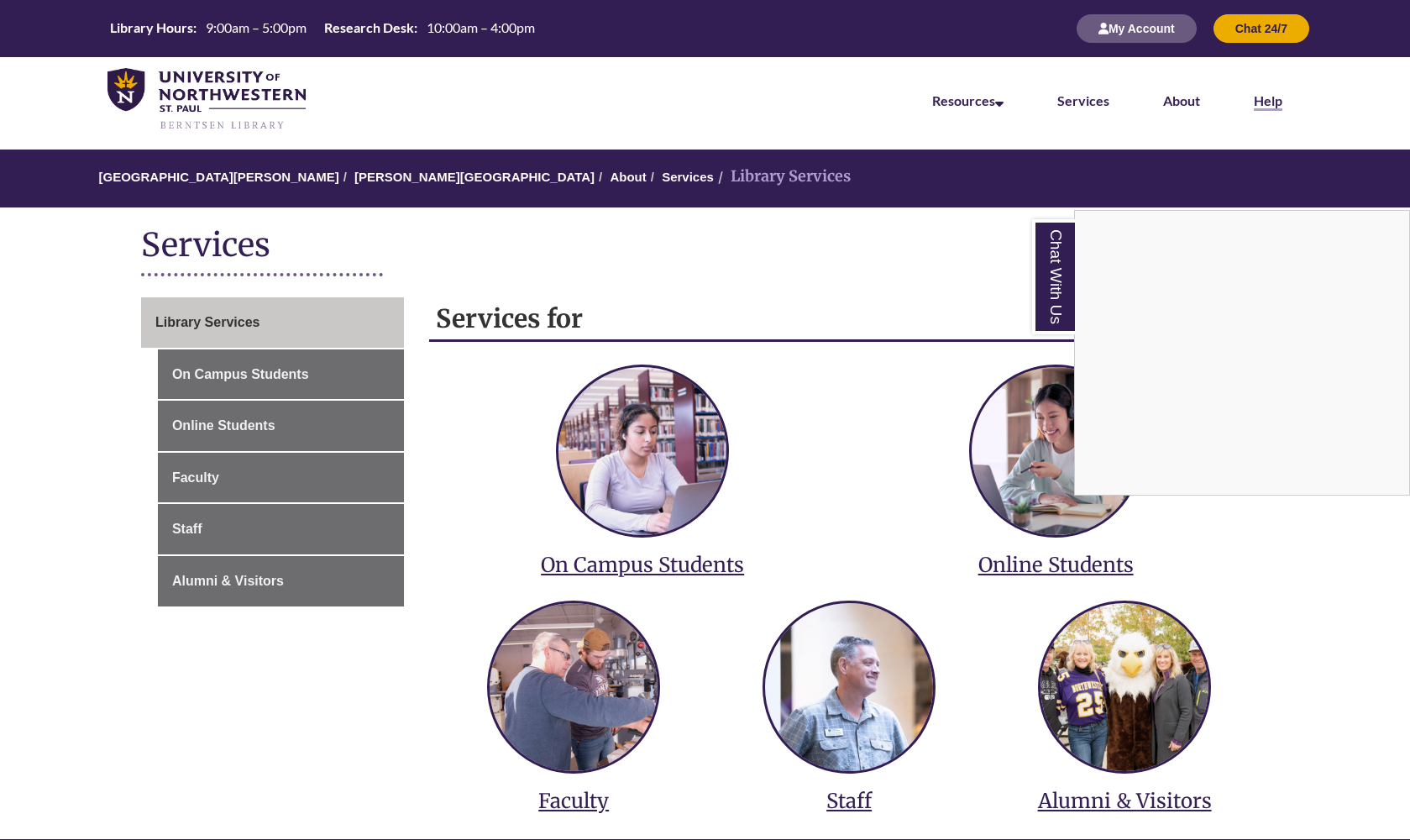
click at [1275, 99] on link "Help" at bounding box center [1268, 102] width 28 height 18
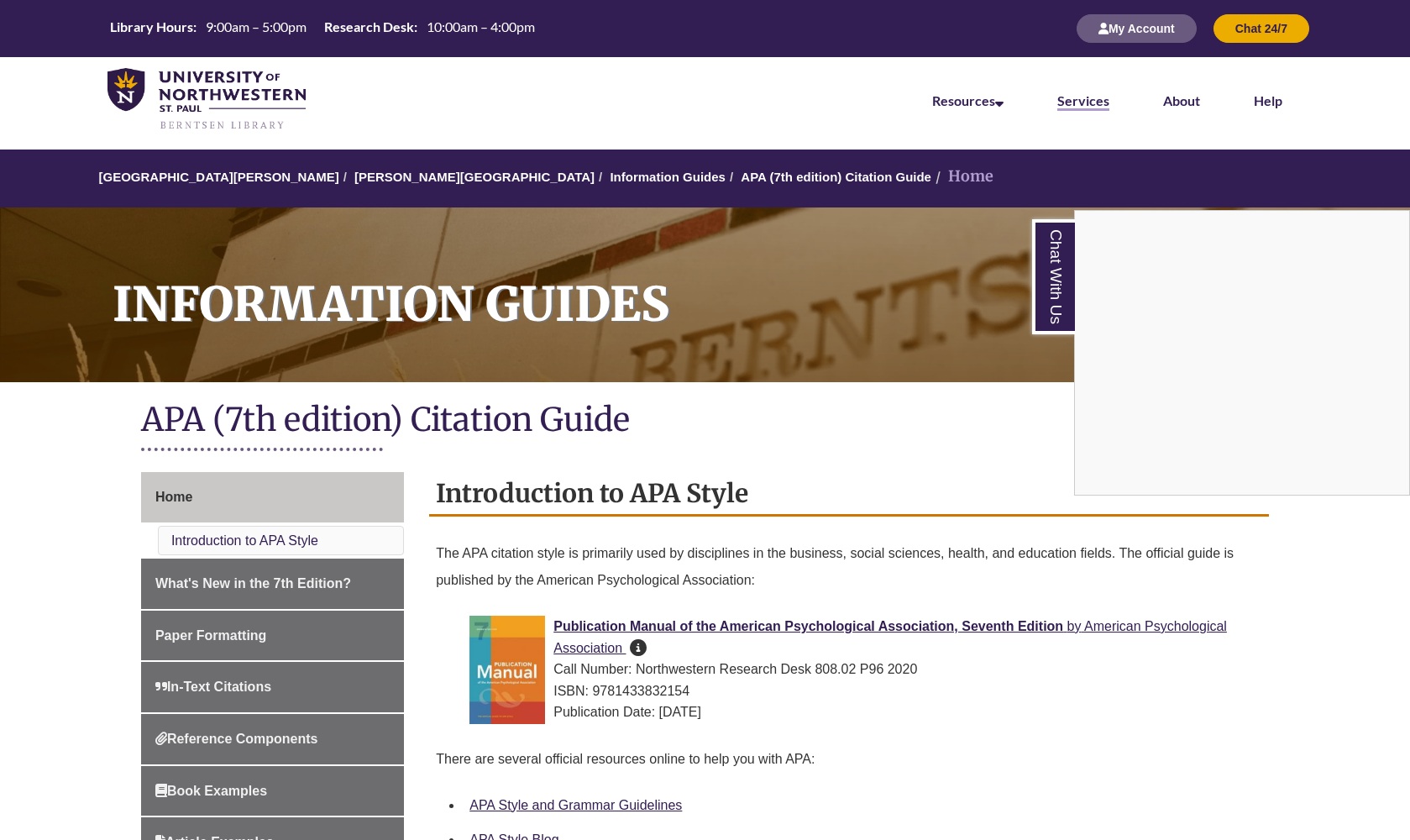
click at [1077, 103] on link "Services" at bounding box center [1083, 102] width 52 height 18
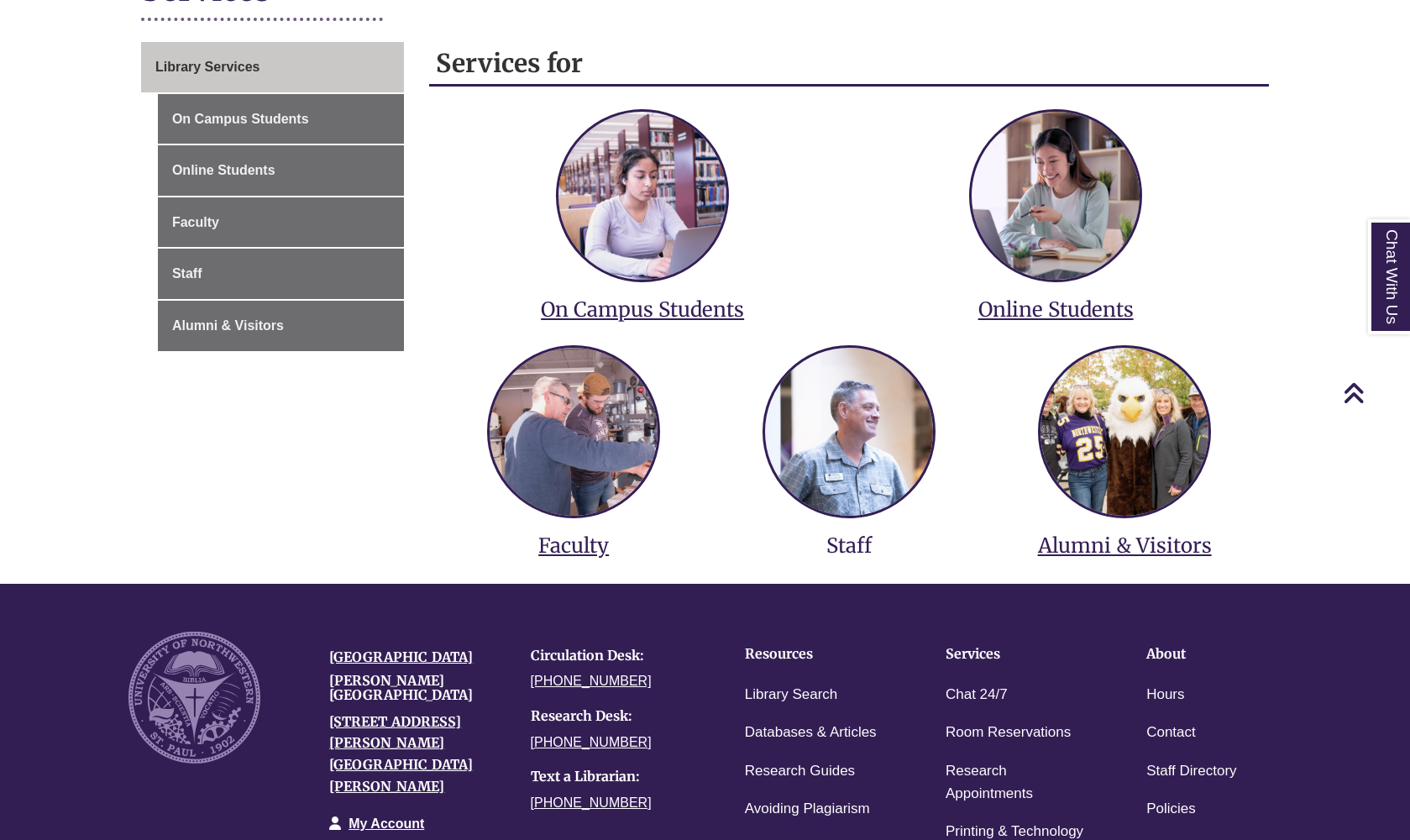
scroll to position [256, 0]
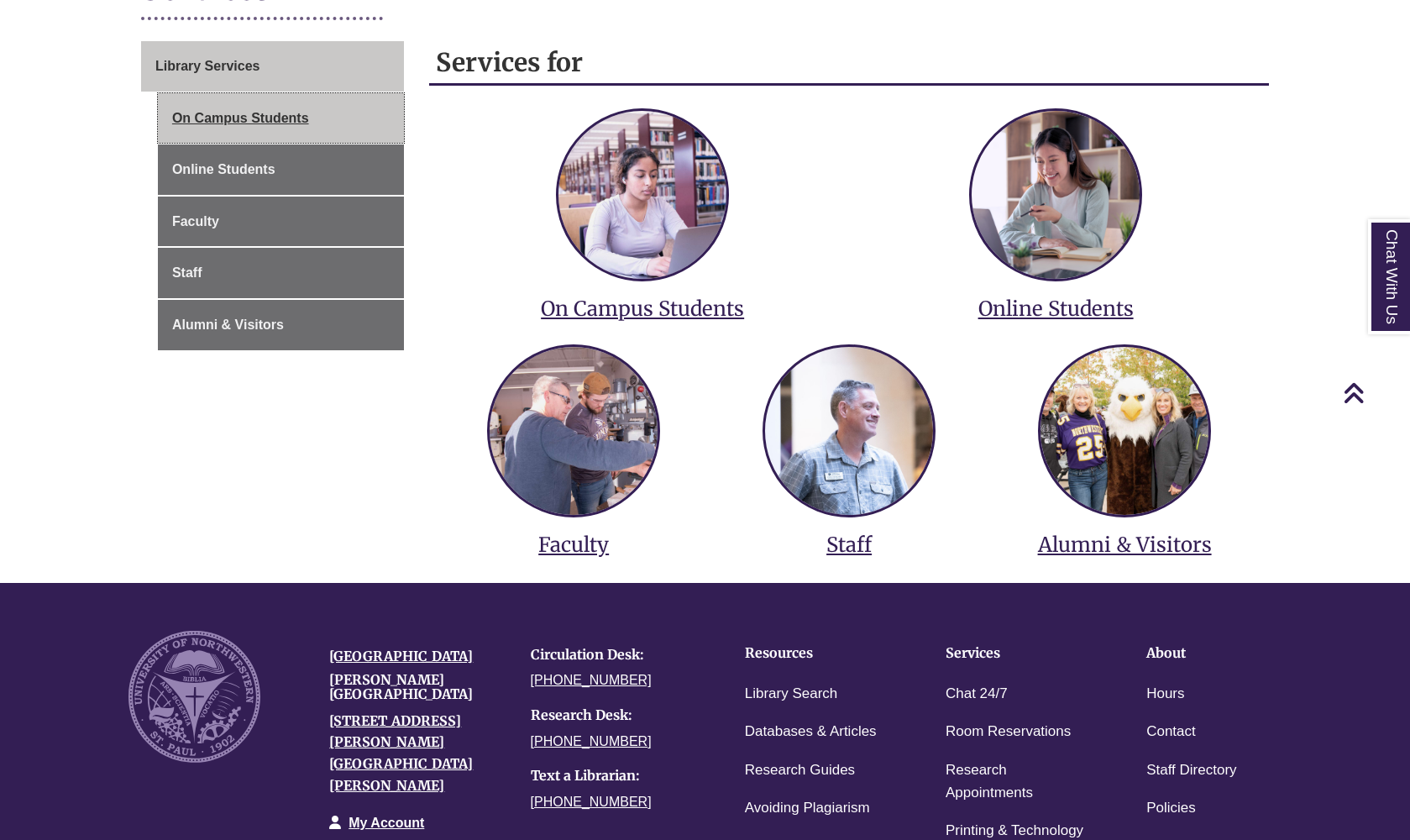
click at [253, 121] on link "On Campus Students" at bounding box center [281, 118] width 246 height 50
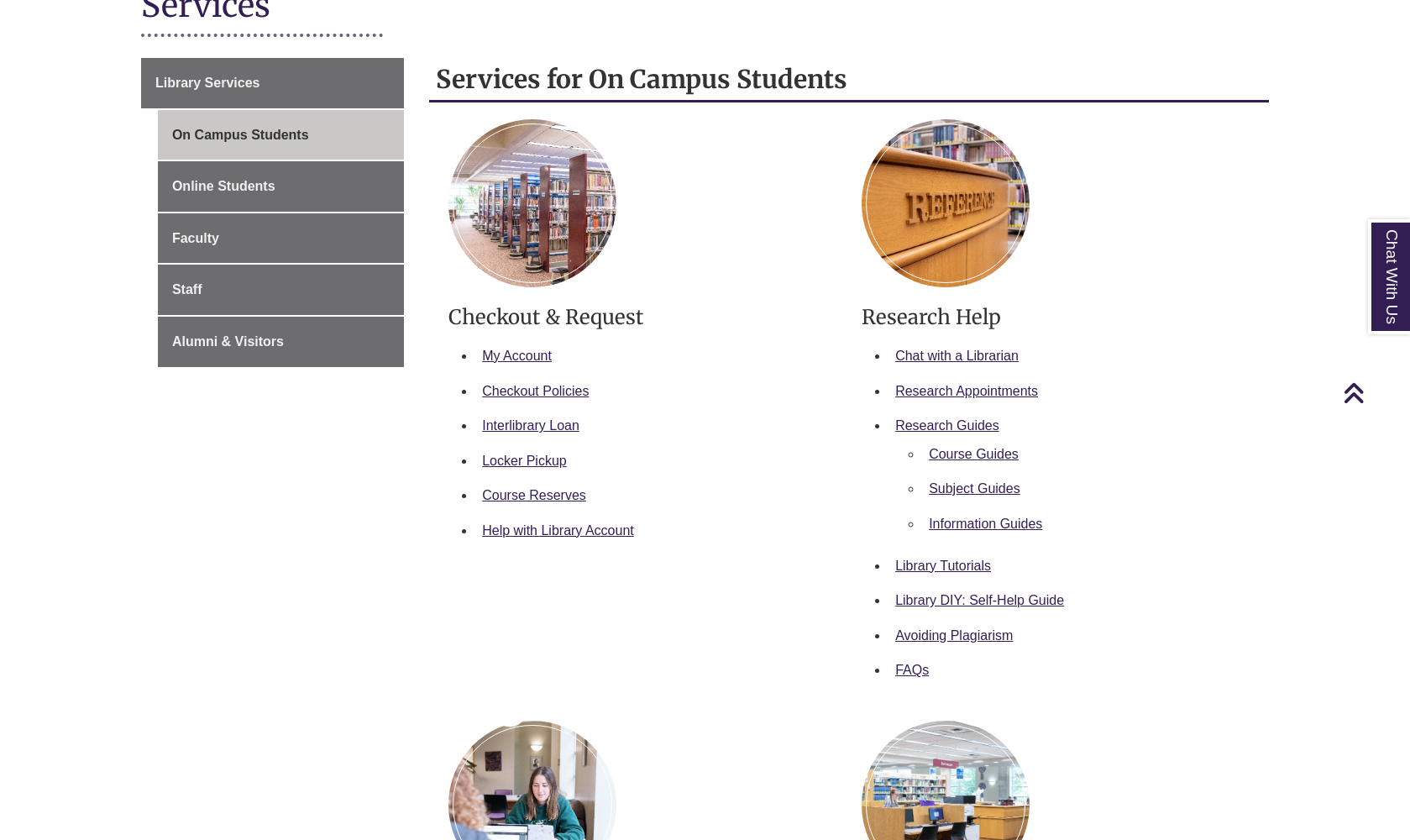
scroll to position [237, 0]
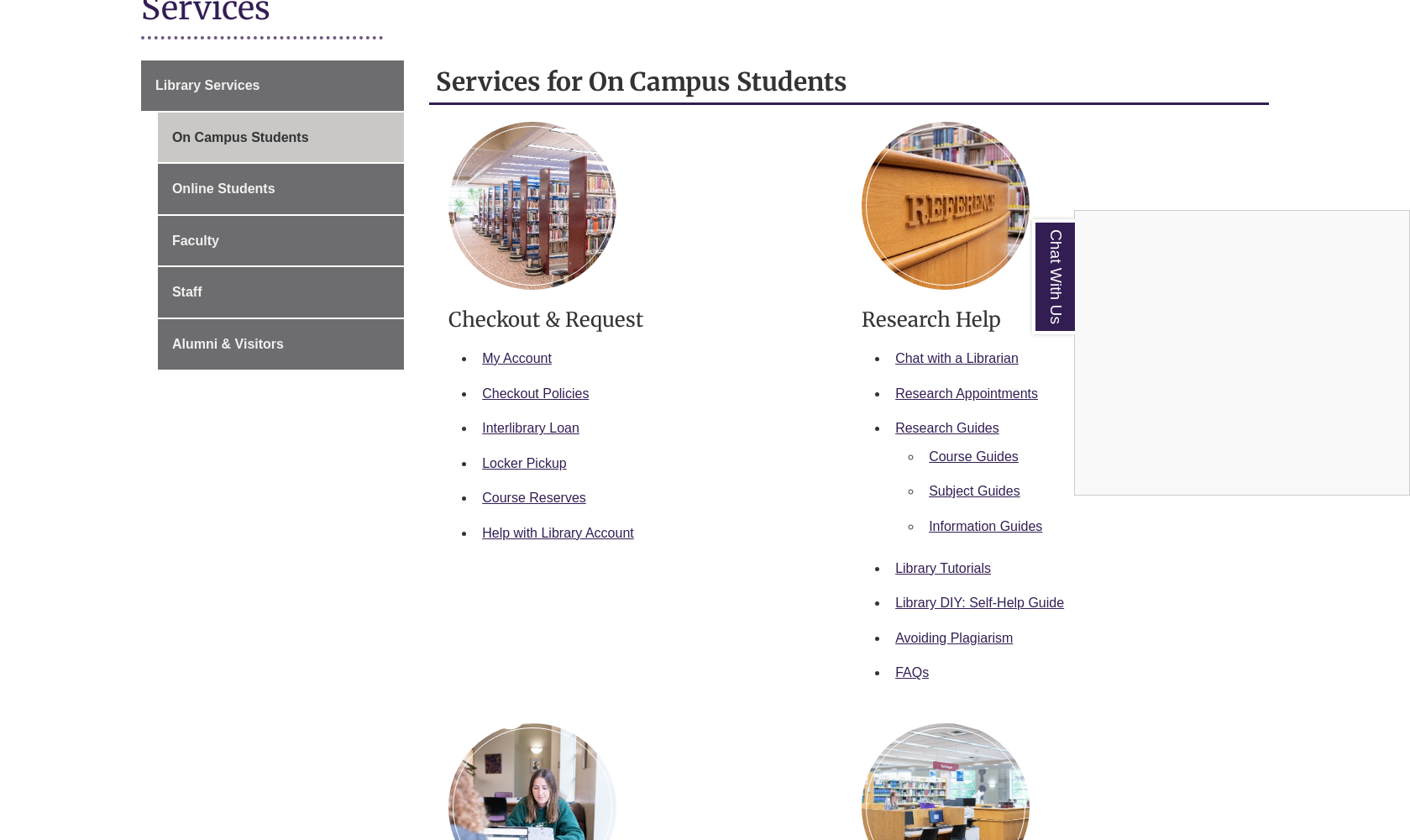
click at [947, 389] on div "Chat With Us" at bounding box center [705, 420] width 1410 height 840
click at [979, 392] on link "Research Appointments" at bounding box center [967, 393] width 143 height 15
